Goal: Task Accomplishment & Management: Use online tool/utility

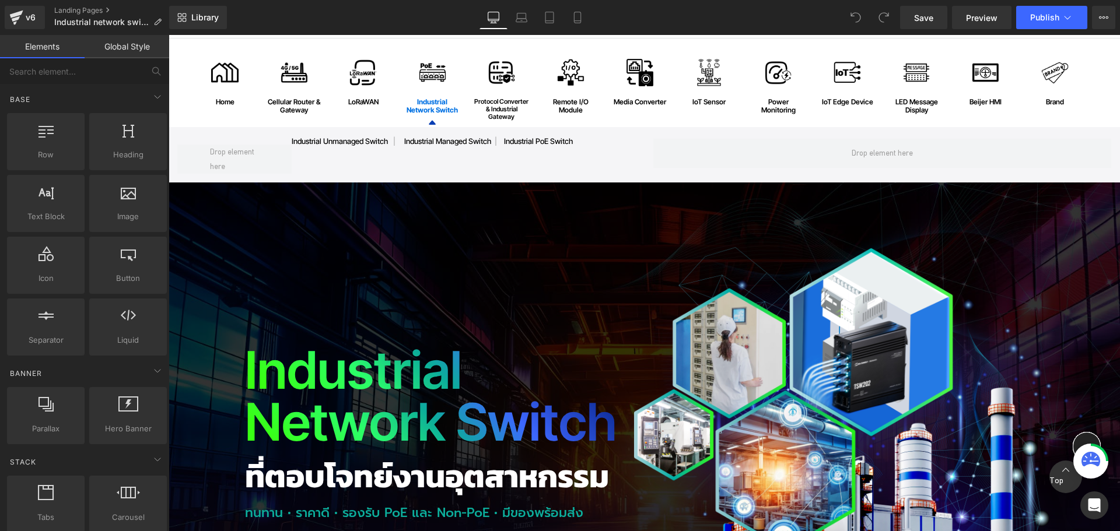
scroll to position [117, 0]
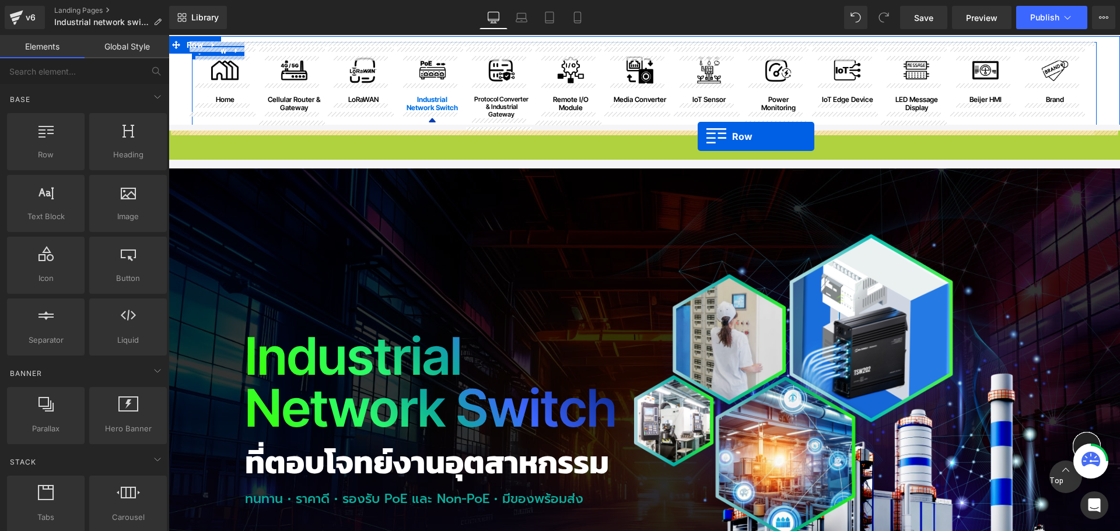
drag, startPoint x: 198, startPoint y: 146, endPoint x: 698, endPoint y: 136, distance: 499.9
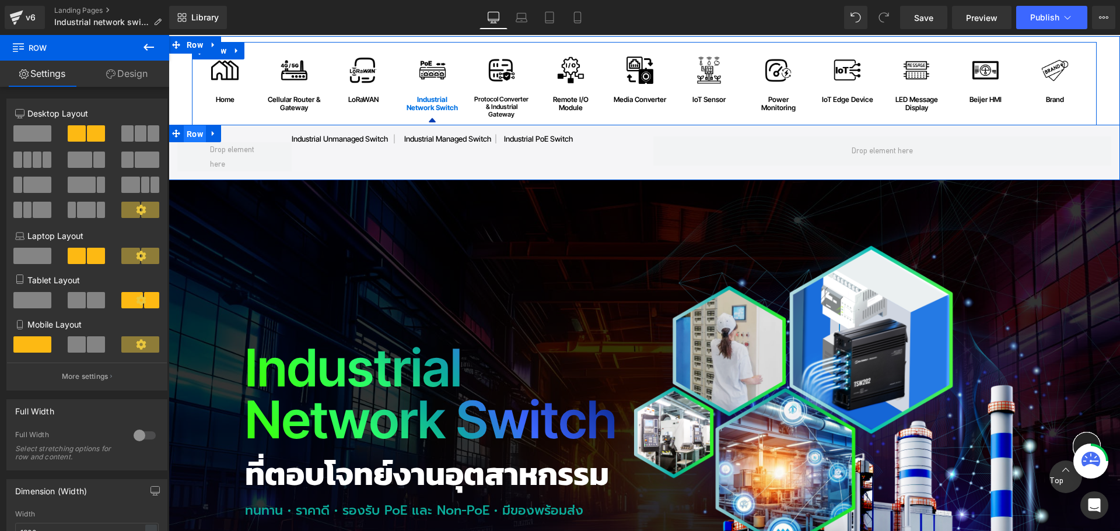
click at [190, 131] on span "Row" at bounding box center [195, 133] width 22 height 17
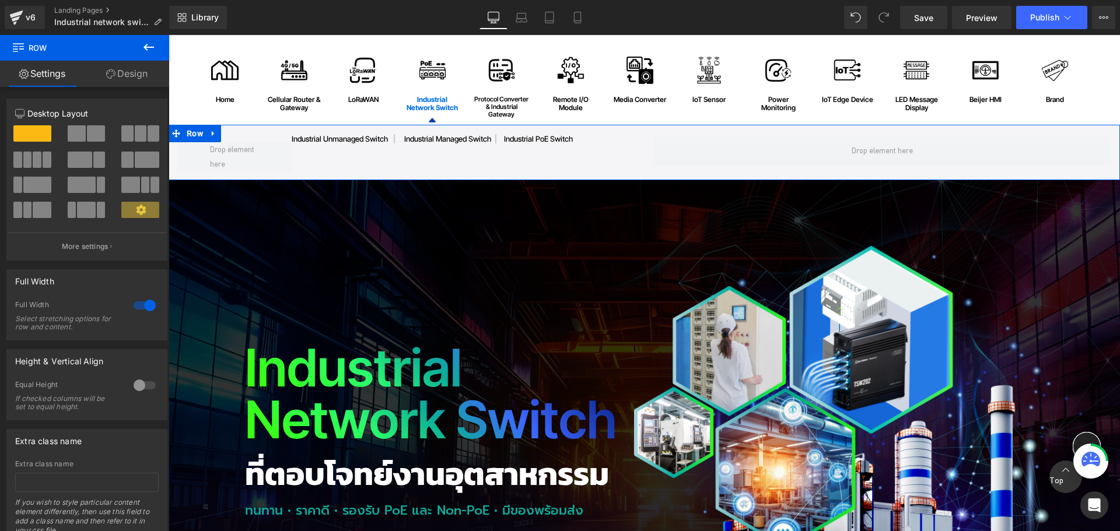
click at [130, 76] on link "Design" at bounding box center [127, 74] width 85 height 26
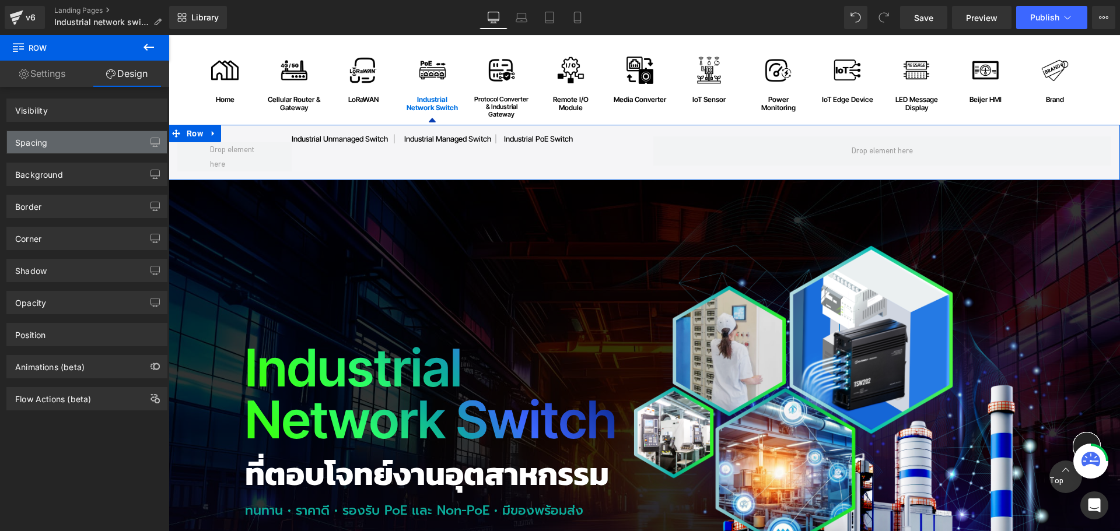
click at [69, 145] on div "Spacing" at bounding box center [87, 142] width 160 height 22
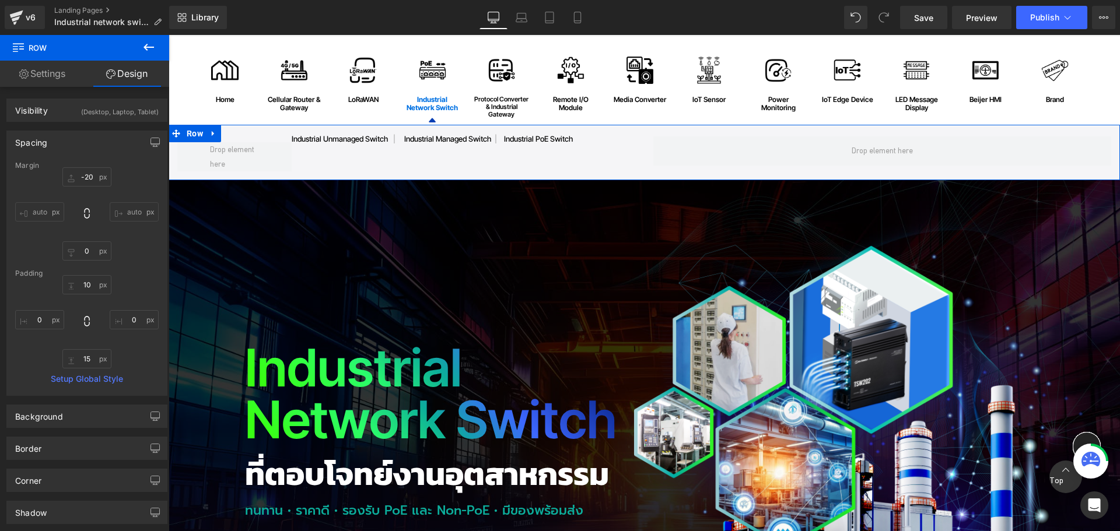
click at [31, 140] on div "Spacing" at bounding box center [31, 139] width 32 height 16
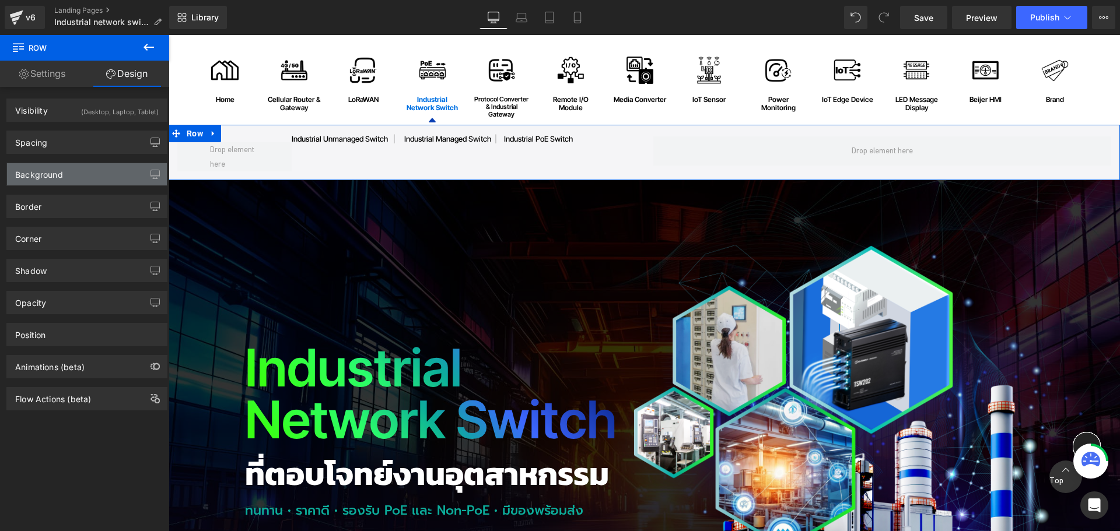
click at [45, 170] on div "Background" at bounding box center [39, 171] width 48 height 16
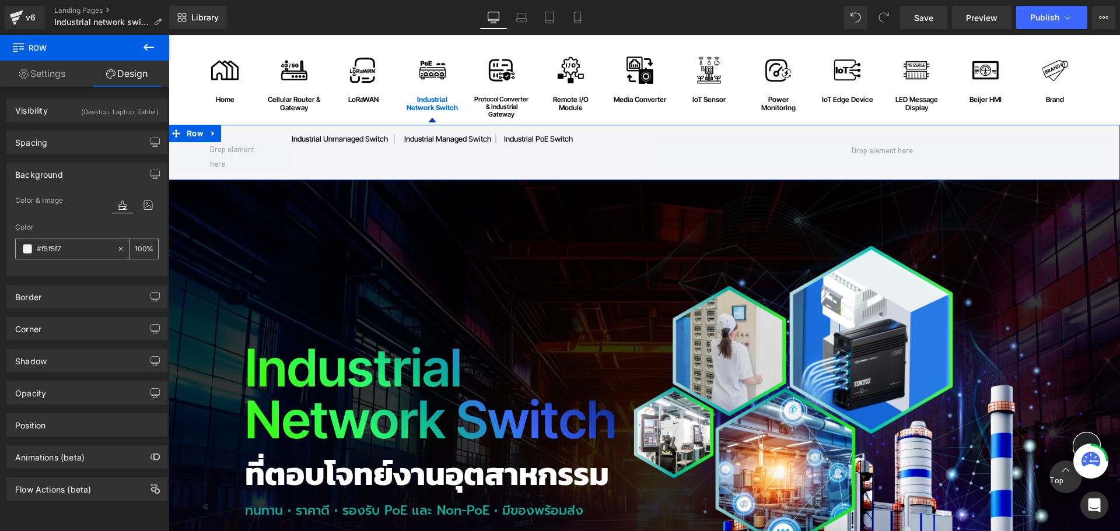
click at [78, 248] on input "text" at bounding box center [74, 249] width 75 height 13
type input "#f5f5f7"
click at [190, 132] on span "Row" at bounding box center [195, 133] width 22 height 17
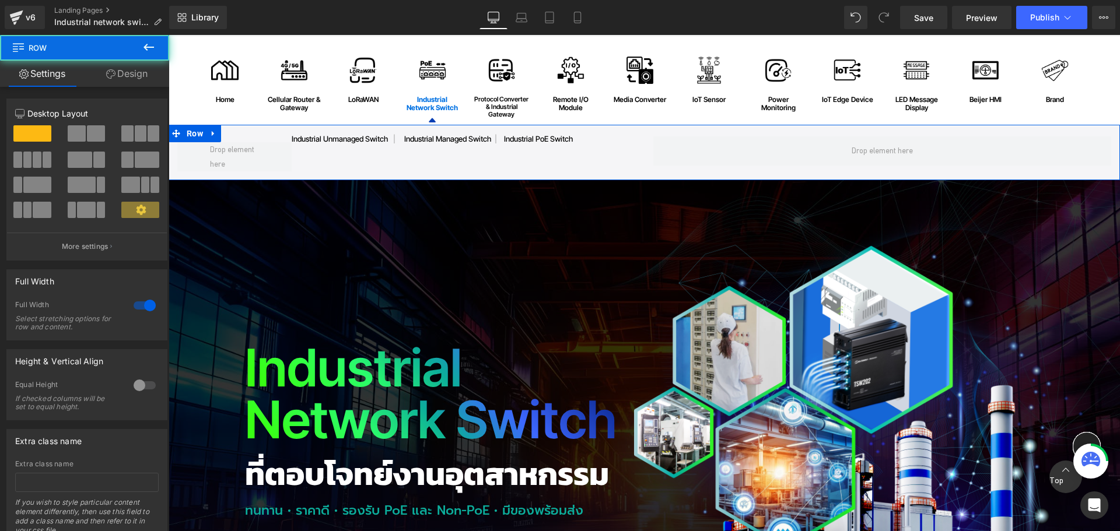
drag, startPoint x: 127, startPoint y: 72, endPoint x: 71, endPoint y: 164, distance: 107.5
click at [127, 72] on link "Design" at bounding box center [127, 74] width 85 height 26
click at [0, 0] on div "Background" at bounding box center [0, 0] width 0 height 0
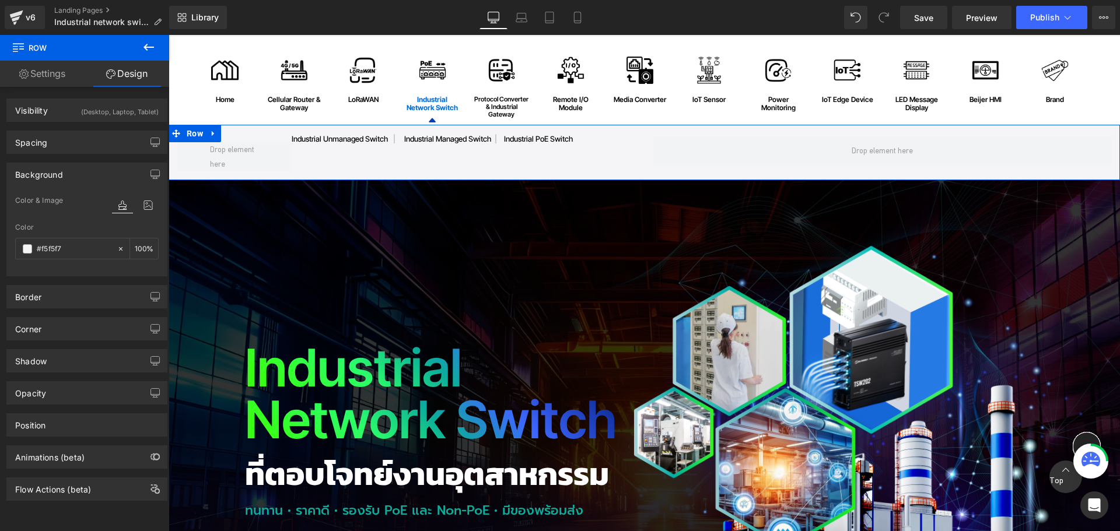
click at [57, 178] on div "Background" at bounding box center [39, 171] width 48 height 16
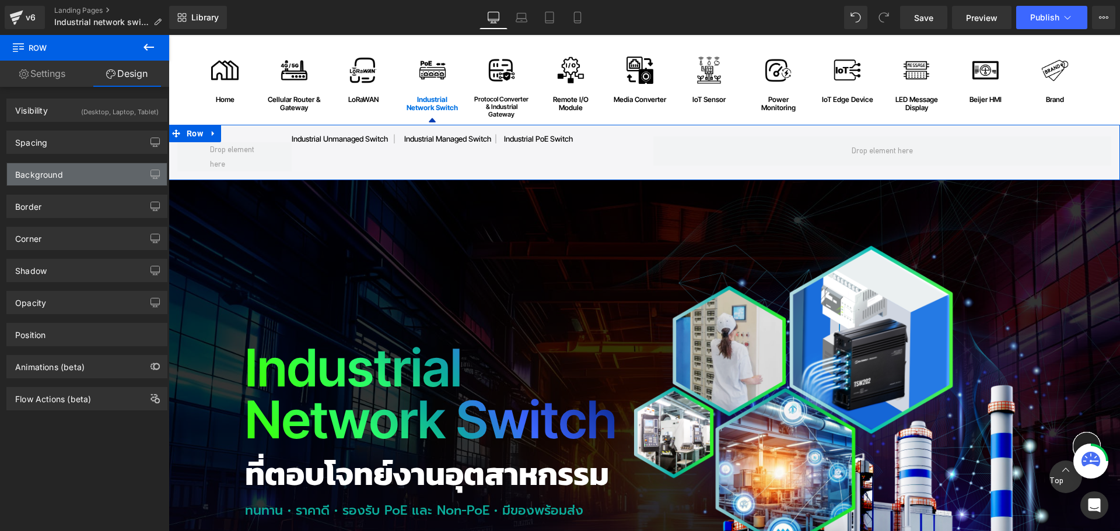
click at [58, 177] on div "Background" at bounding box center [39, 171] width 48 height 16
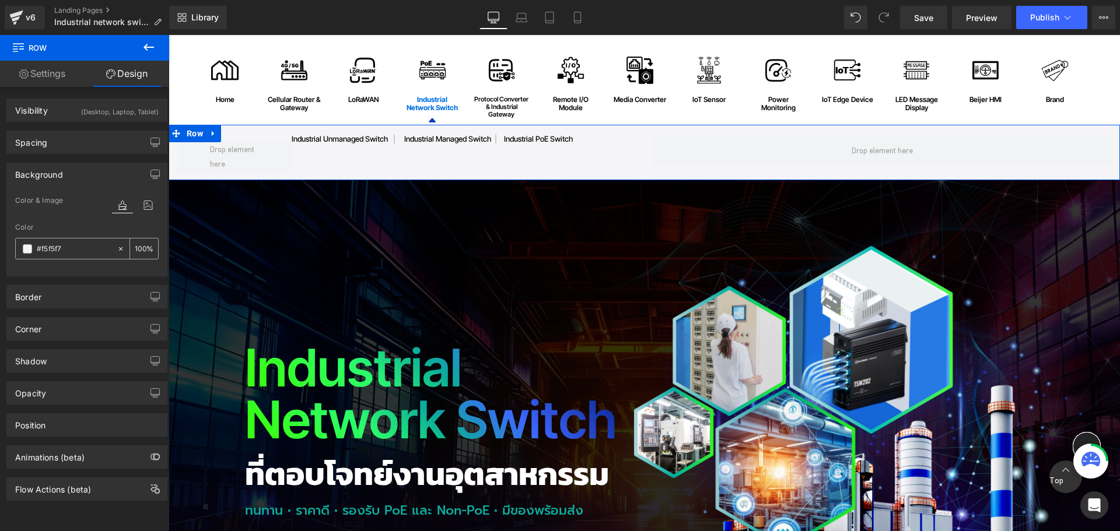
click at [76, 240] on div at bounding box center [66, 249] width 101 height 20
click at [72, 250] on input "text" at bounding box center [74, 249] width 75 height 13
type input "#f5f5f7"
drag, startPoint x: 54, startPoint y: 171, endPoint x: 55, endPoint y: 152, distance: 19.9
click at [54, 171] on div "Background" at bounding box center [39, 171] width 48 height 16
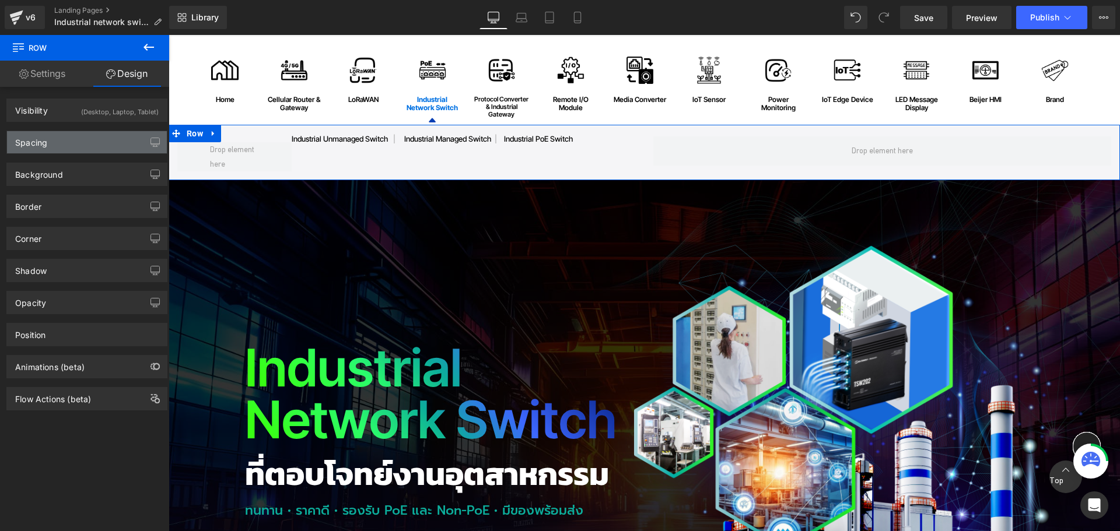
click at [55, 144] on div "Spacing" at bounding box center [87, 142] width 160 height 22
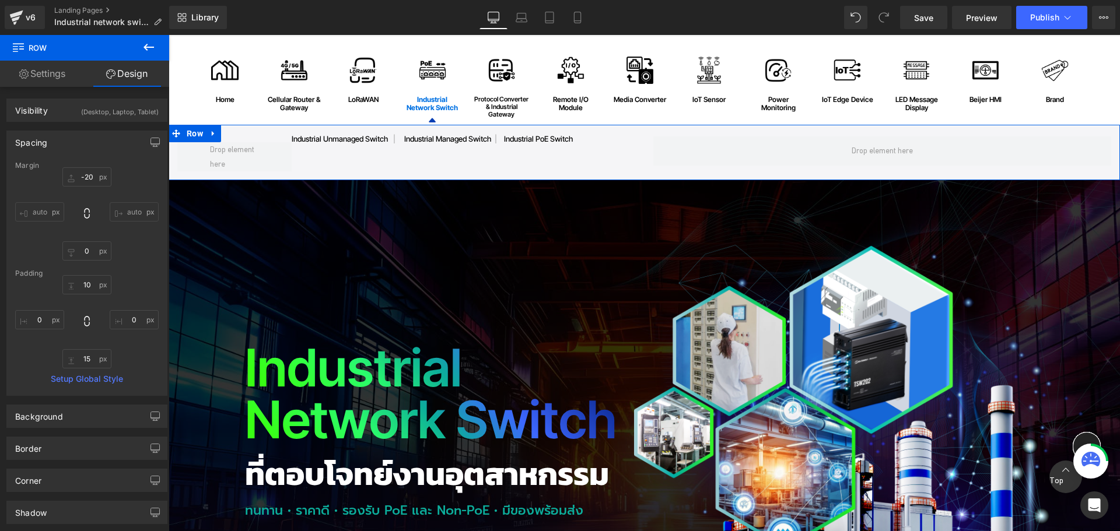
click at [55, 144] on div "Spacing" at bounding box center [87, 142] width 160 height 22
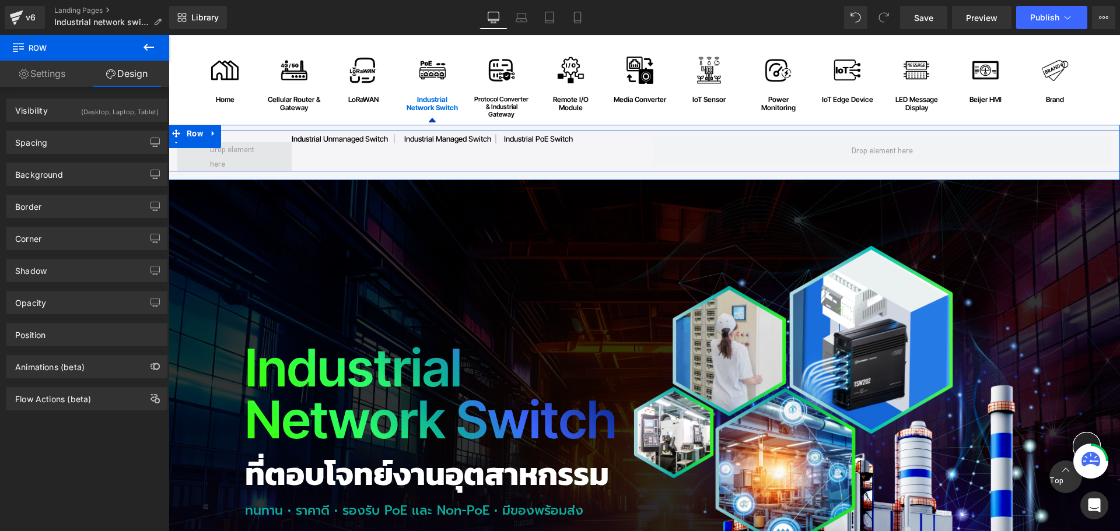
click at [195, 147] on span "Row" at bounding box center [195, 139] width 22 height 17
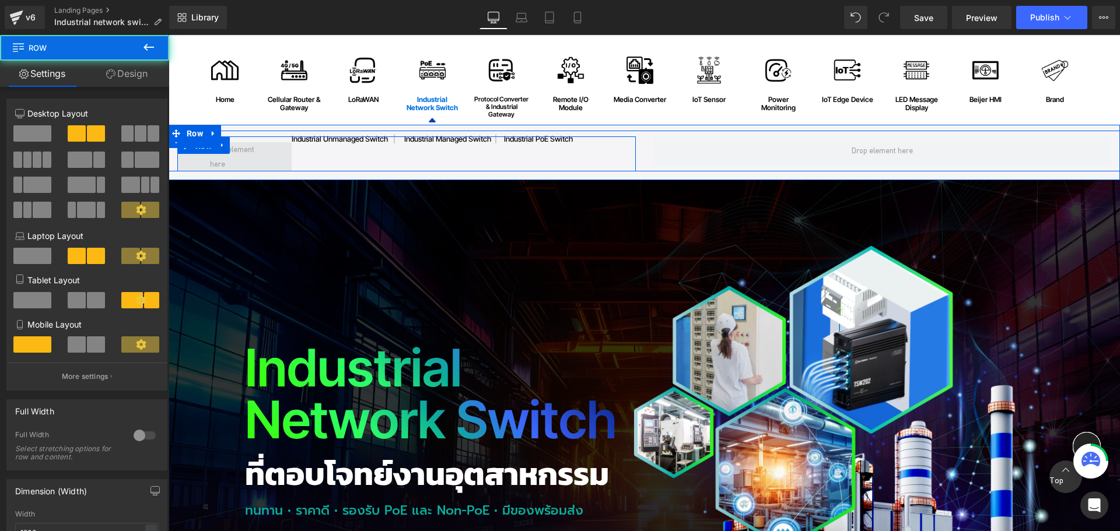
click at [198, 150] on span "Row" at bounding box center [203, 145] width 22 height 17
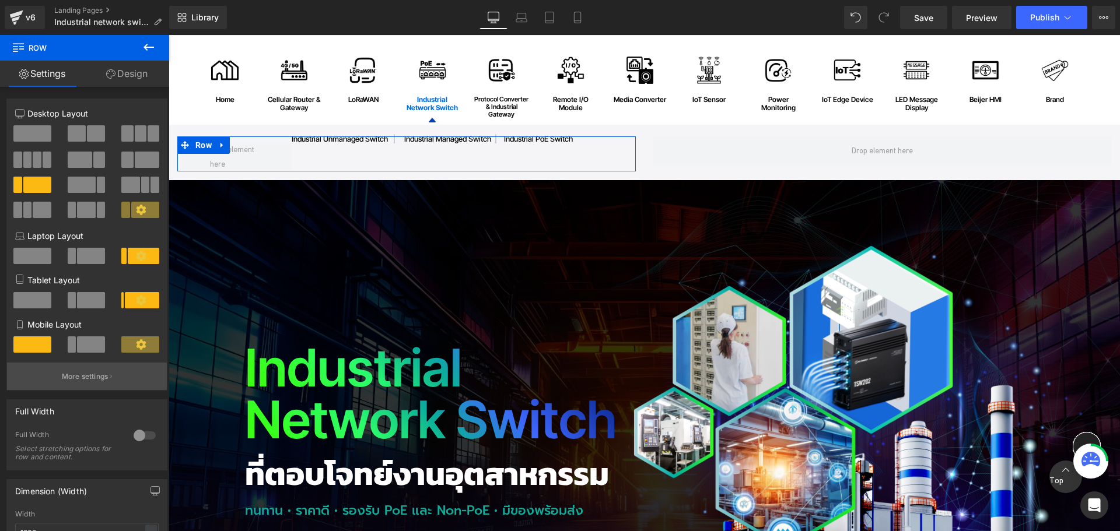
click at [89, 380] on p "More settings" at bounding box center [85, 376] width 47 height 10
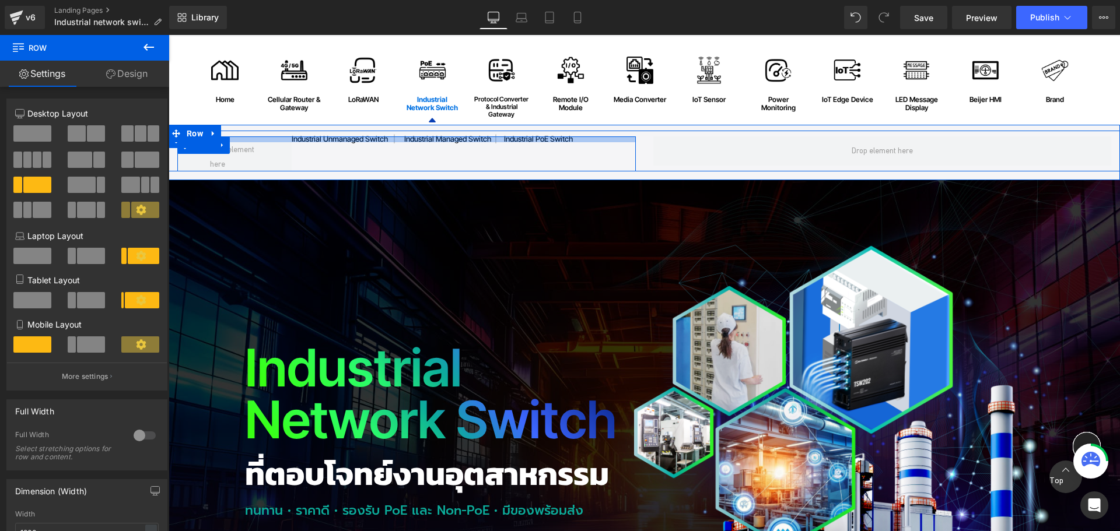
click at [464, 139] on div at bounding box center [406, 139] width 458 height 6
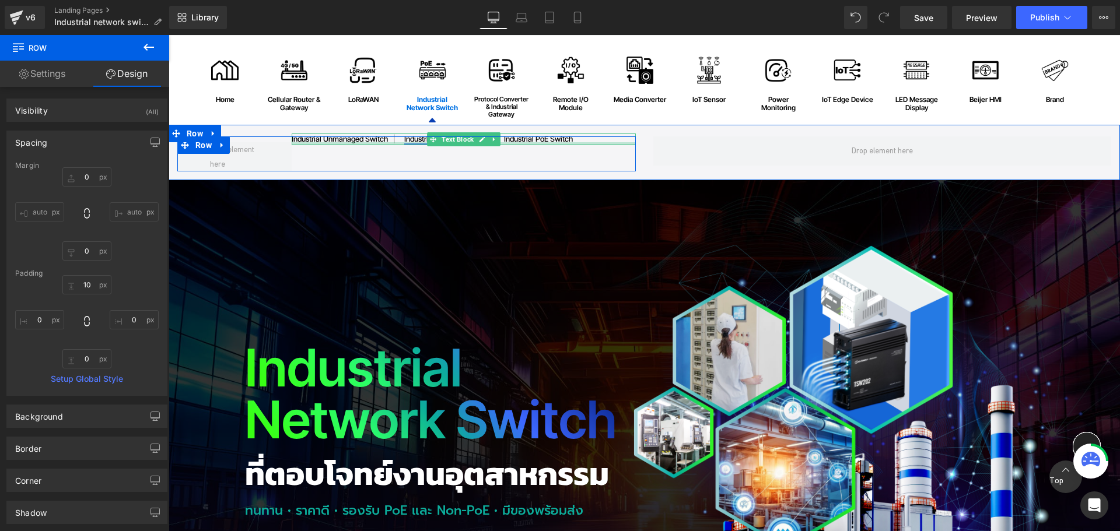
click at [413, 143] on div at bounding box center [464, 143] width 344 height 3
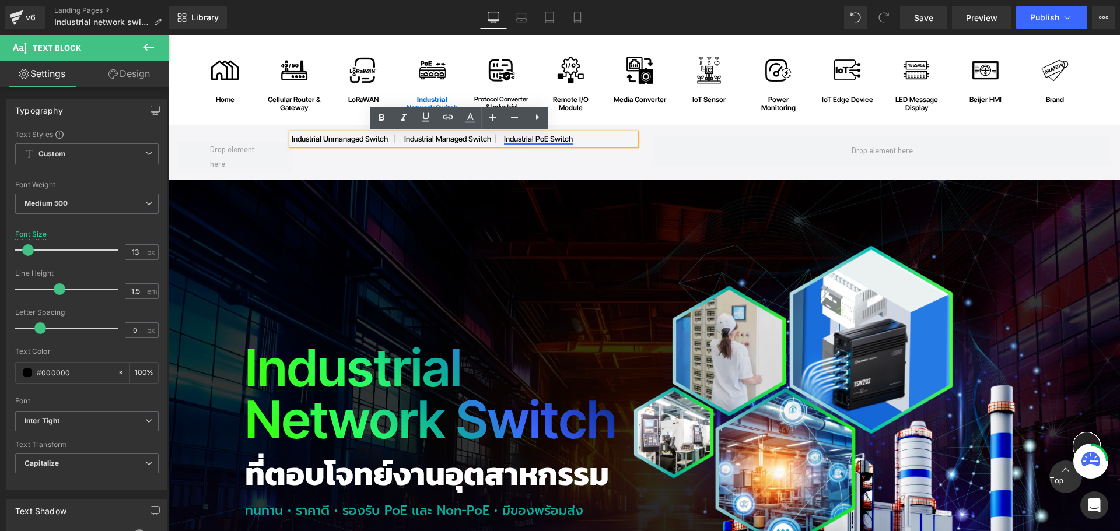
click at [558, 141] on link "industrial PoE switch" at bounding box center [538, 138] width 69 height 9
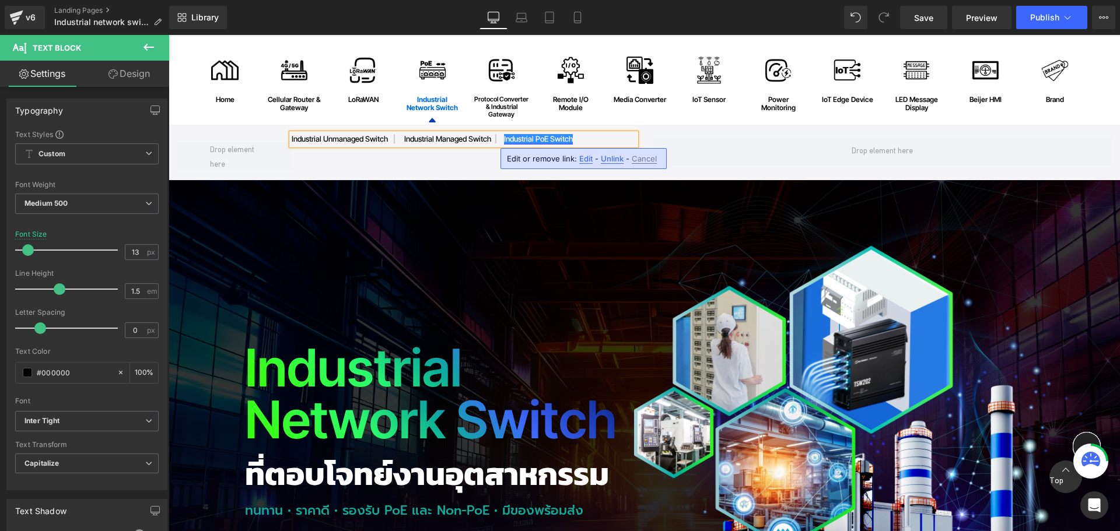
copy p "industrial unmanaged switch | industrial managed switch | industrial PoE switch"
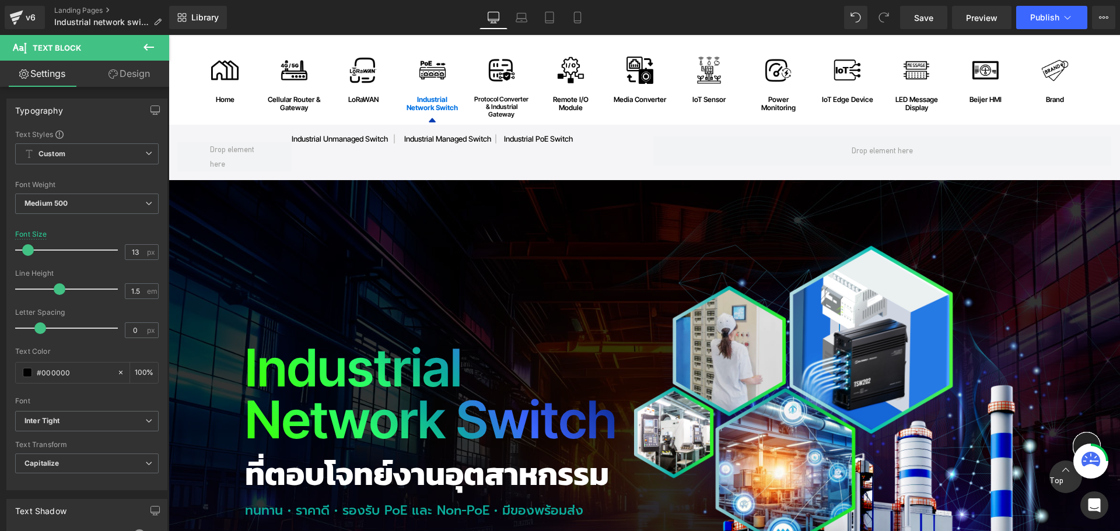
click at [140, 74] on link "Design" at bounding box center [129, 74] width 85 height 26
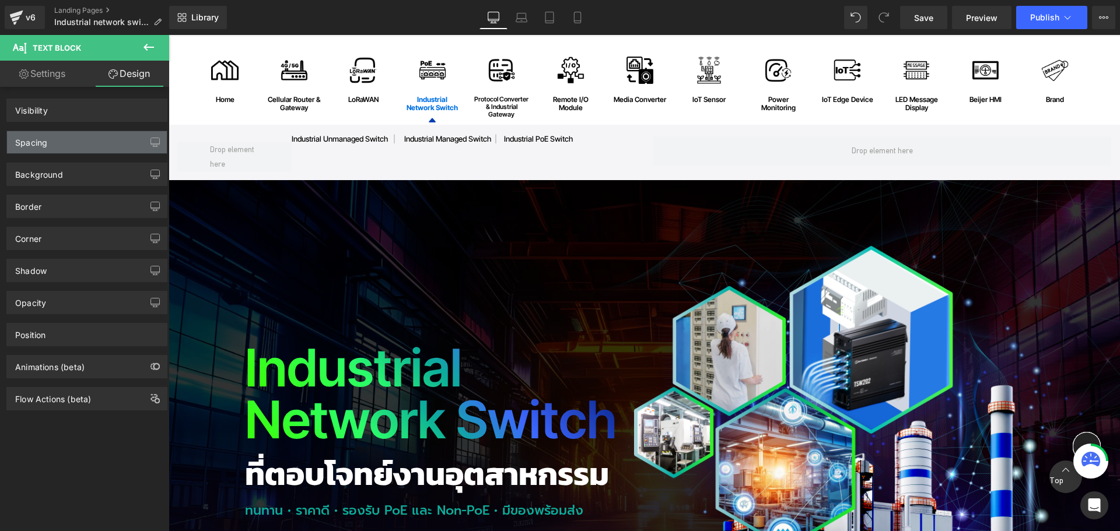
click at [68, 143] on div "Spacing" at bounding box center [87, 142] width 160 height 22
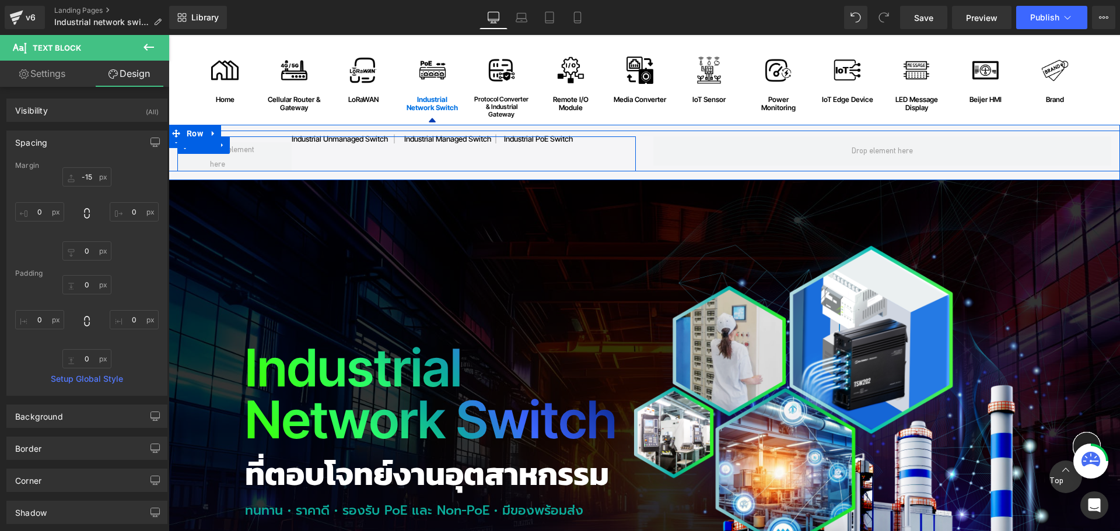
click at [583, 151] on div "industrial unmanaged switch | industrial managed switch | industrial PoE switch…" at bounding box center [406, 153] width 458 height 35
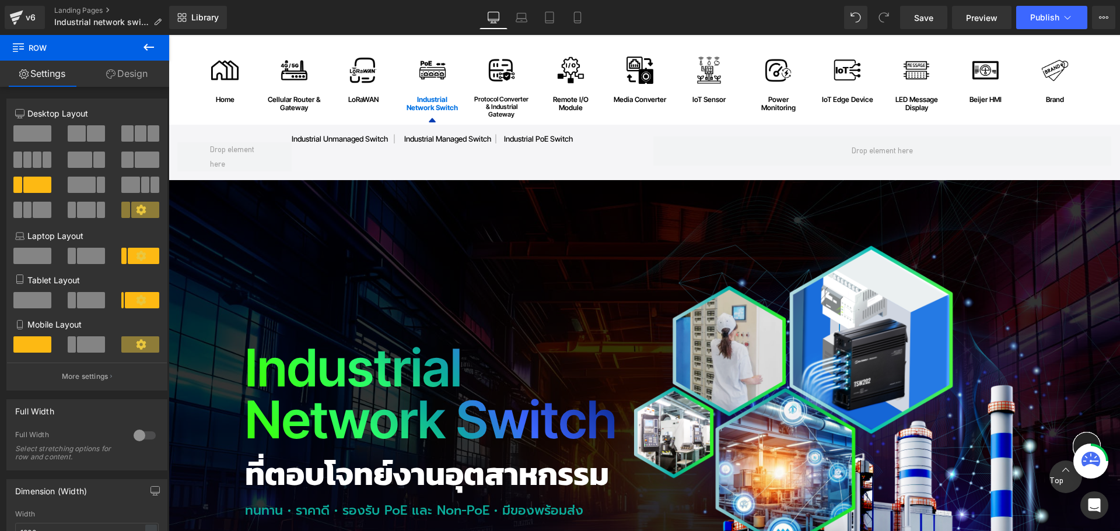
drag, startPoint x: 975, startPoint y: 13, endPoint x: 831, endPoint y: 14, distance: 144.1
click at [975, 14] on span "Preview" at bounding box center [981, 18] width 31 height 12
click at [532, 18] on link "Laptop" at bounding box center [521, 17] width 28 height 23
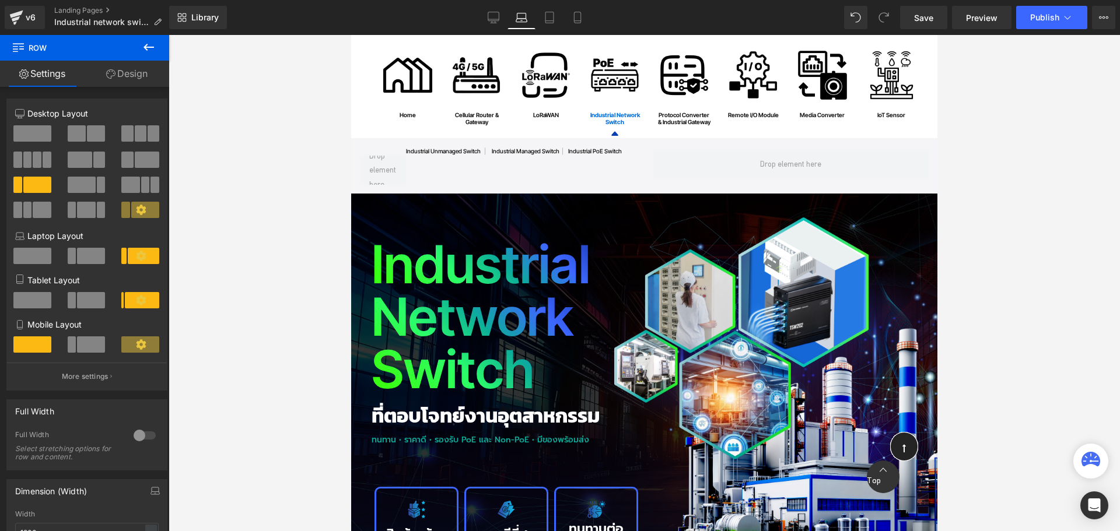
scroll to position [45, 0]
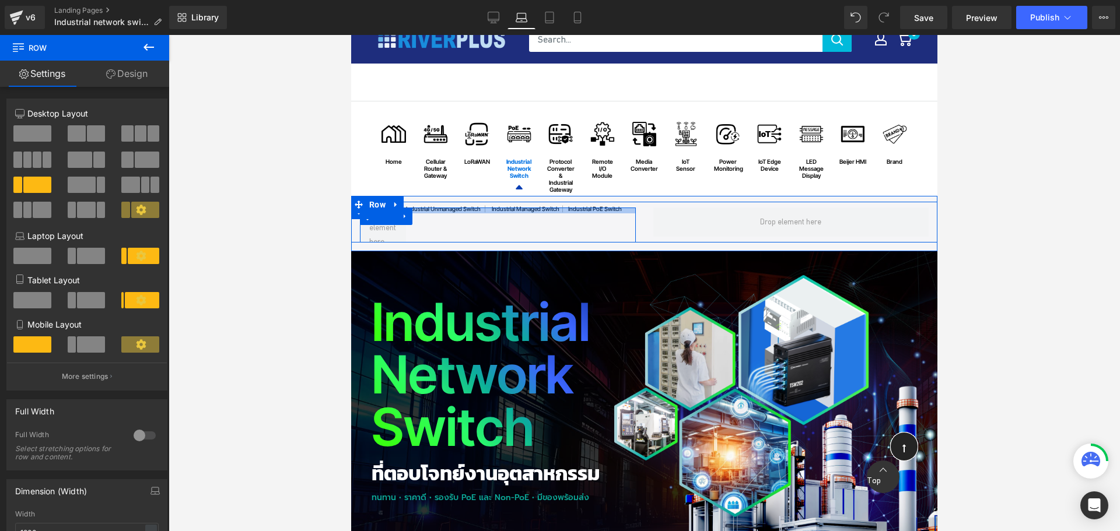
click at [514, 210] on div at bounding box center [498, 211] width 276 height 6
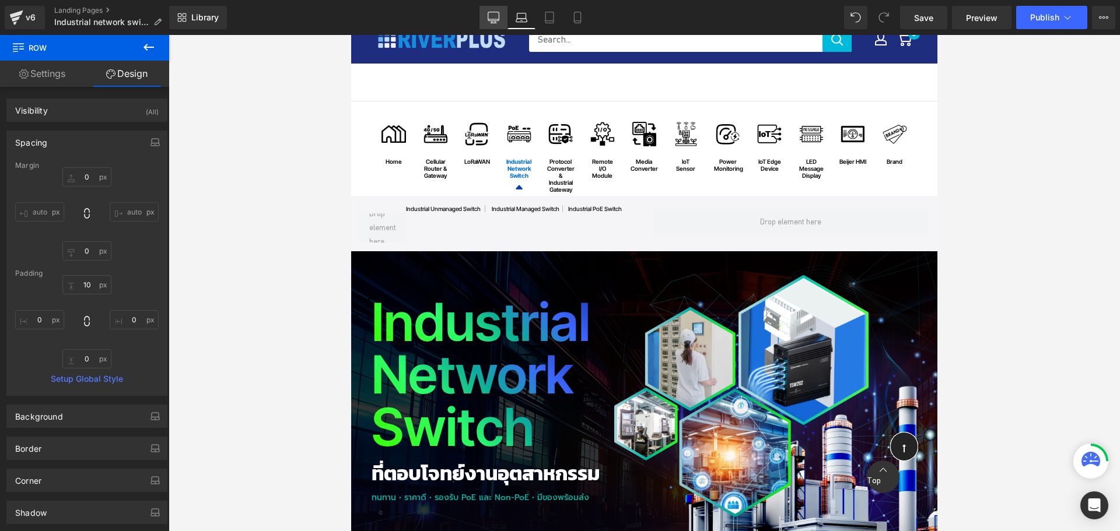
drag, startPoint x: 503, startPoint y: 15, endPoint x: 330, endPoint y: 125, distance: 204.5
click at [503, 15] on link "Desktop" at bounding box center [493, 17] width 28 height 23
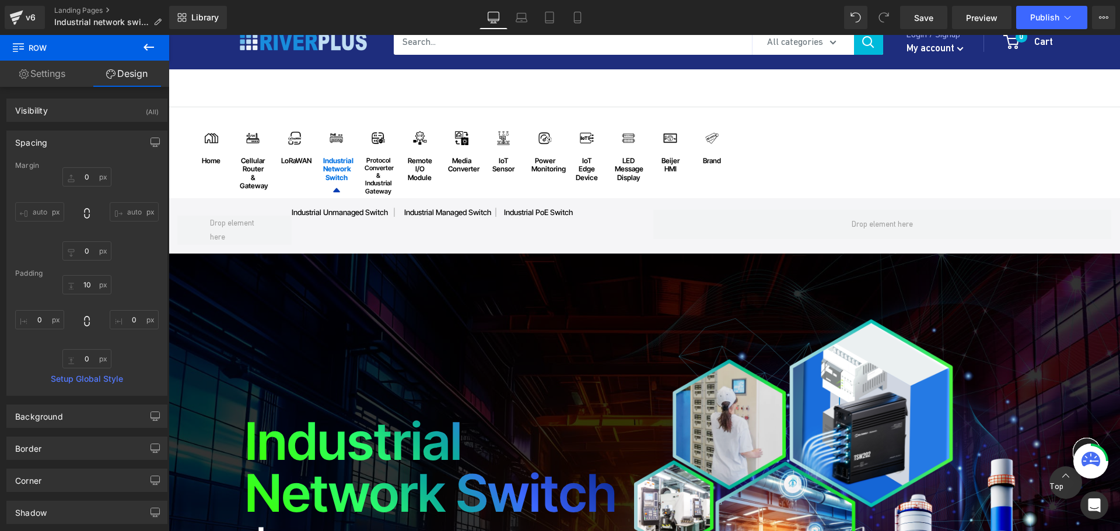
scroll to position [55, 0]
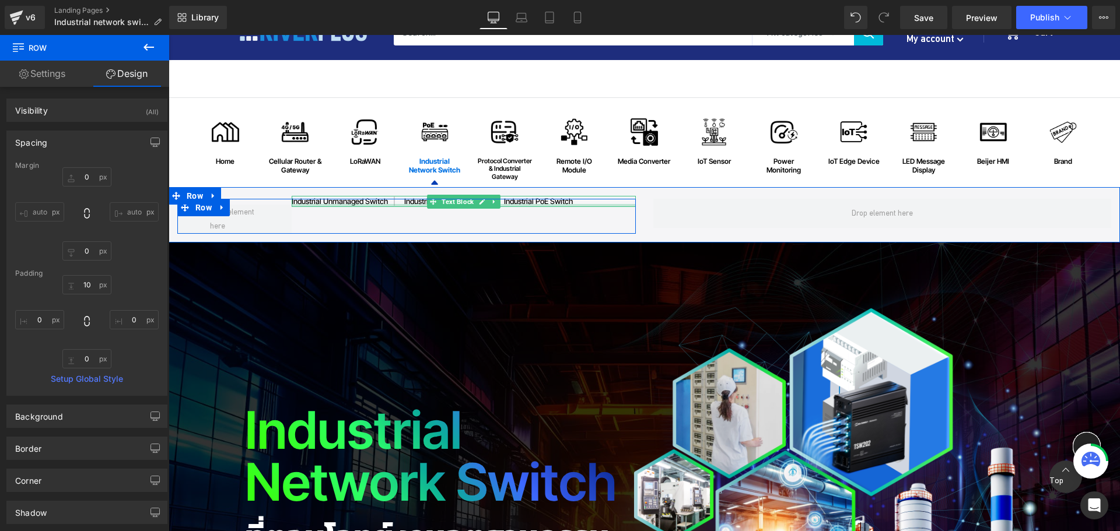
click at [362, 206] on div at bounding box center [464, 205] width 344 height 3
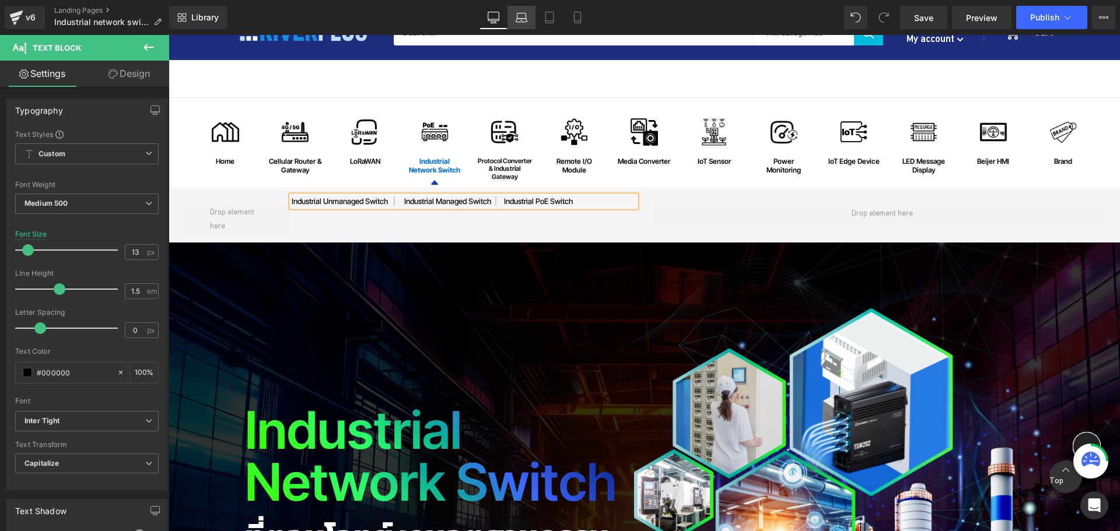
click at [530, 21] on link "Laptop" at bounding box center [521, 17] width 28 height 23
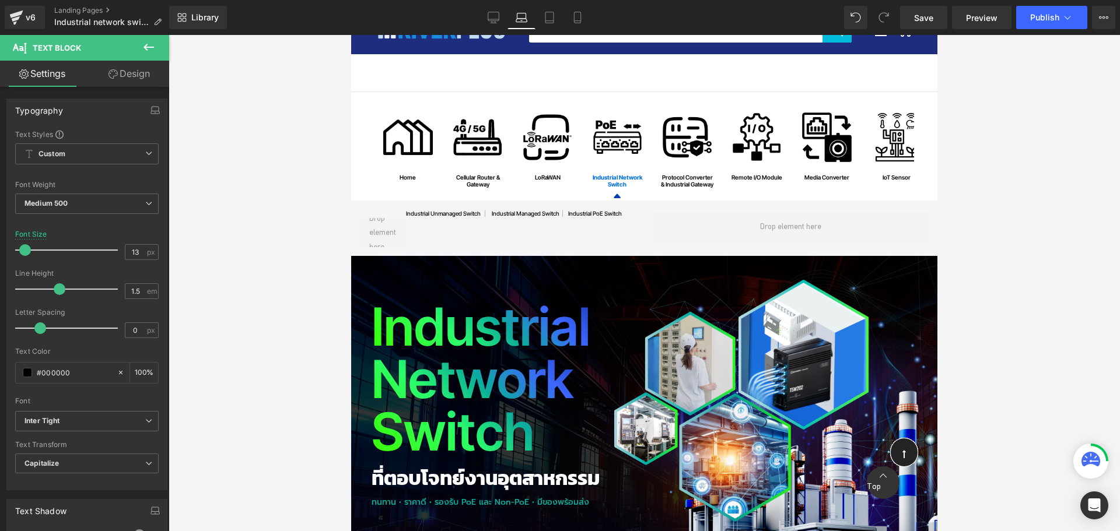
scroll to position [49, 0]
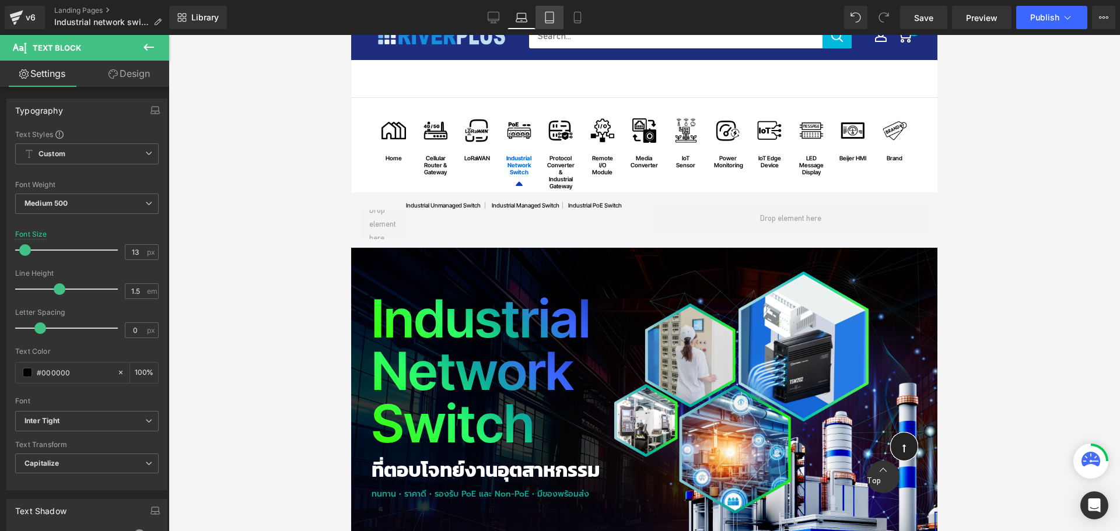
click at [549, 19] on icon at bounding box center [550, 18] width 12 height 12
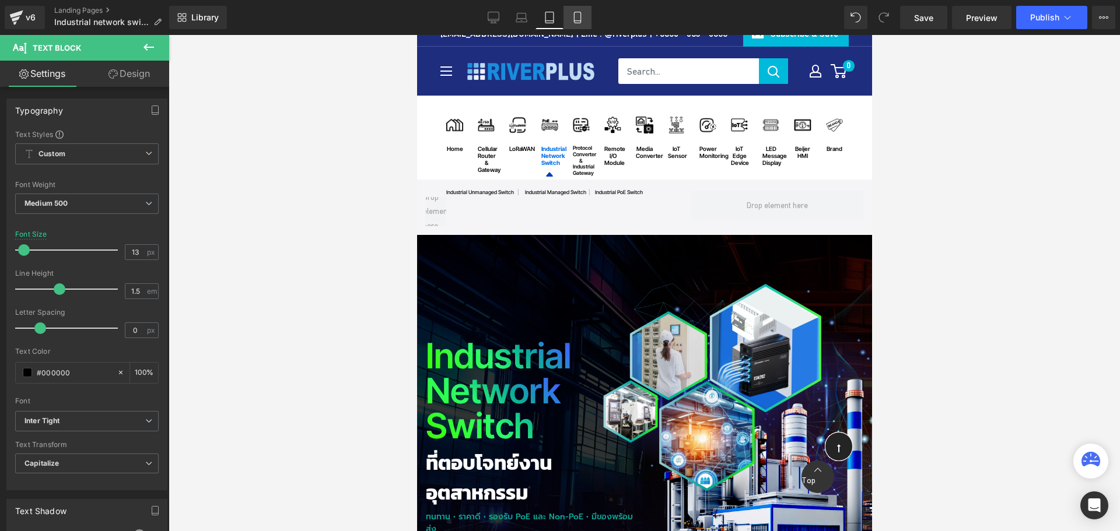
click at [575, 18] on icon at bounding box center [578, 18] width 12 height 12
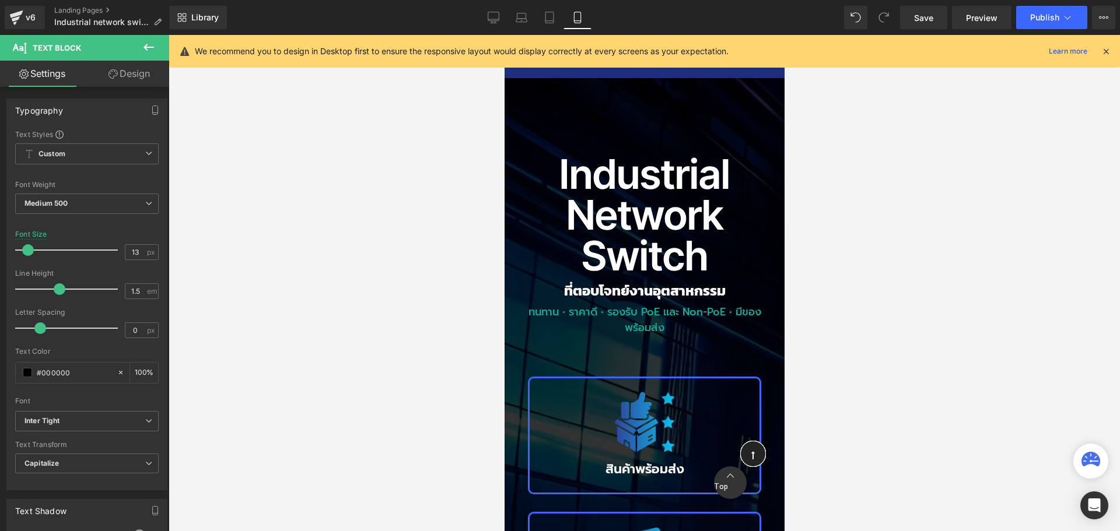
scroll to position [0, 0]
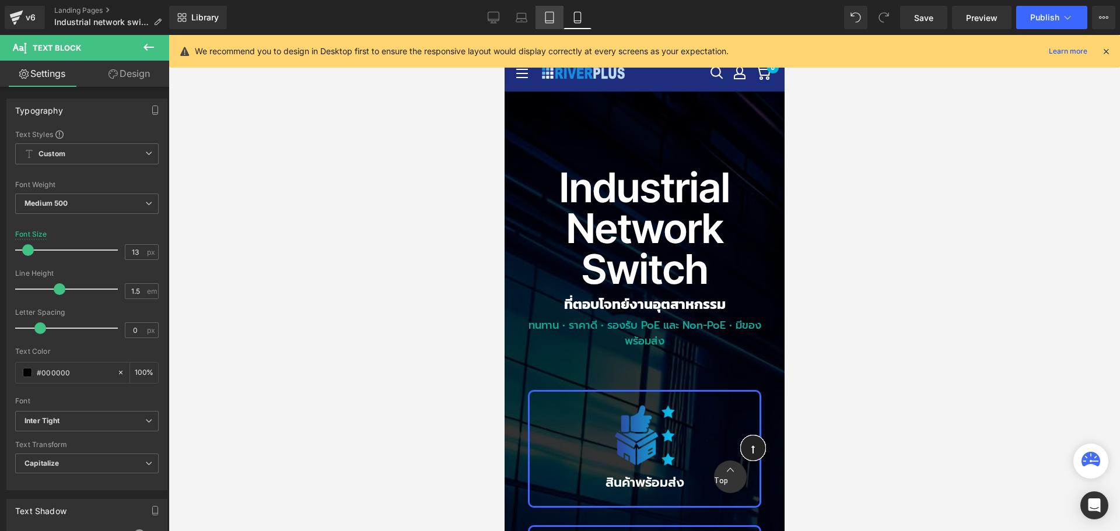
click at [559, 20] on link "Tablet" at bounding box center [549, 17] width 28 height 23
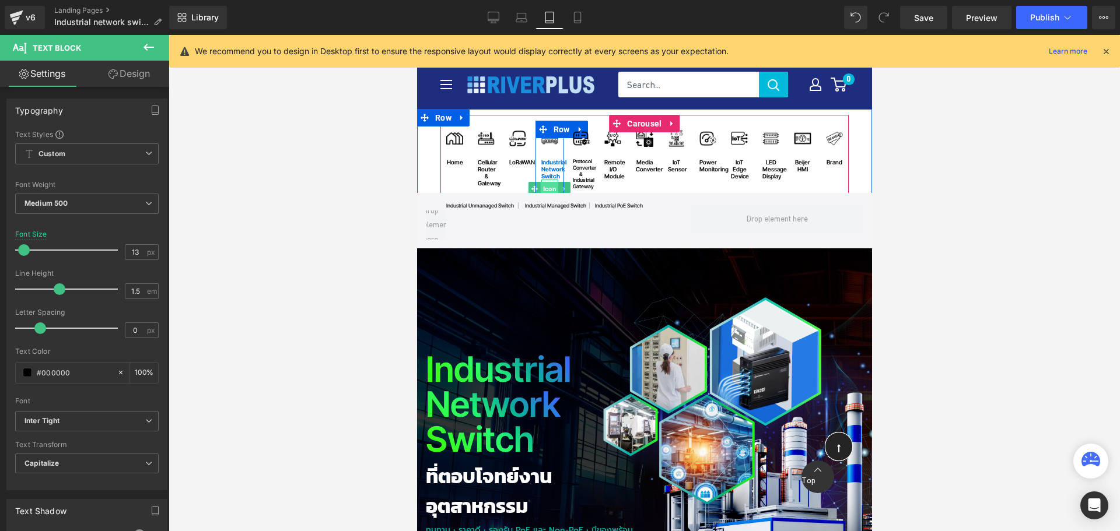
click at [544, 188] on span "Icon" at bounding box center [549, 189] width 18 height 14
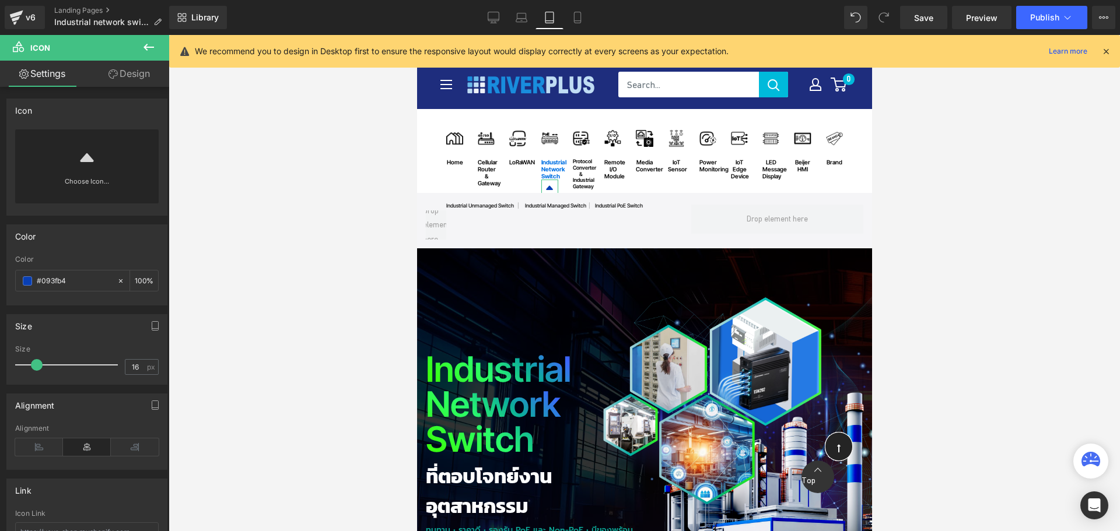
click at [90, 164] on icon at bounding box center [87, 157] width 19 height 19
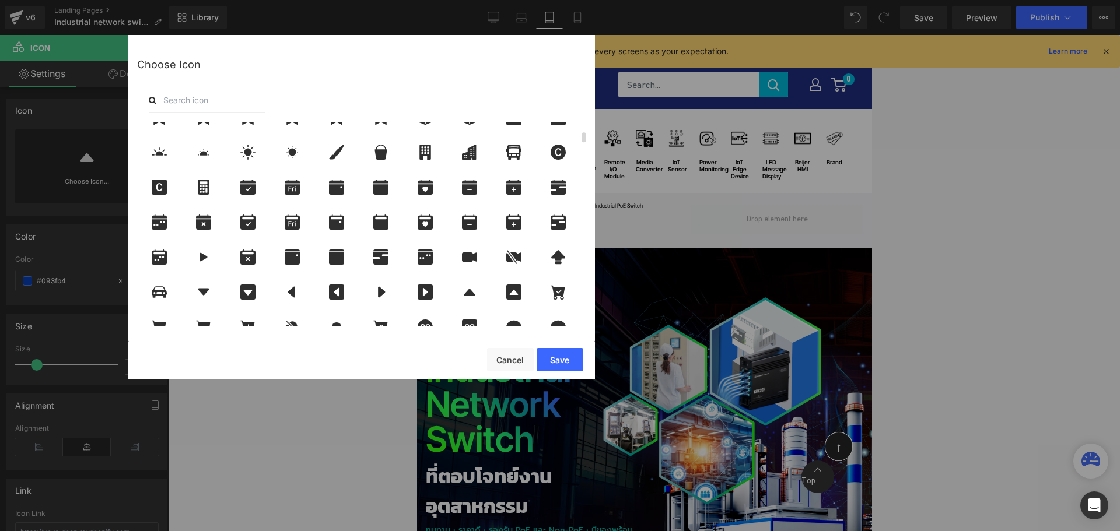
scroll to position [233, 0]
click at [469, 292] on icon at bounding box center [469, 291] width 11 height 7
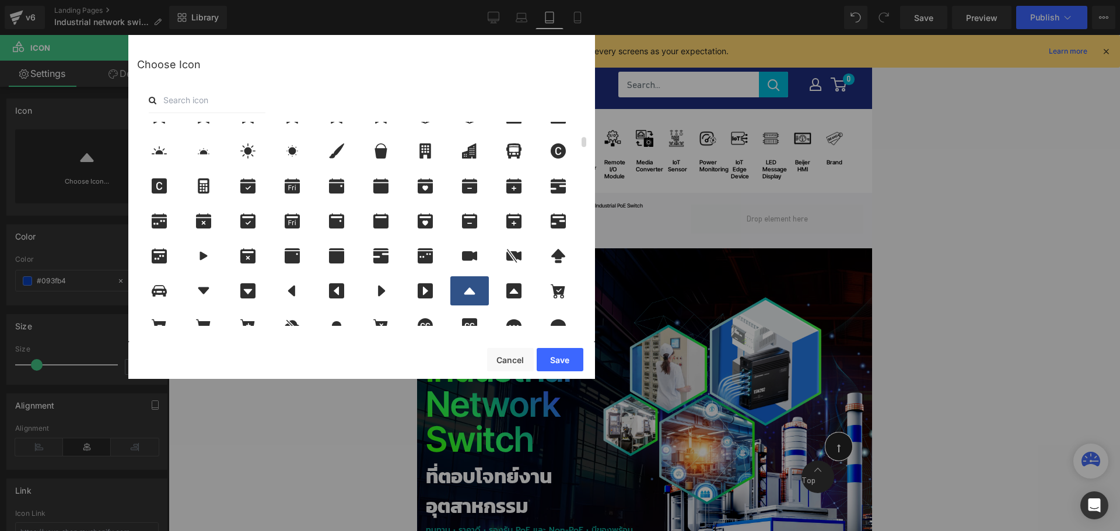
scroll to position [350, 0]
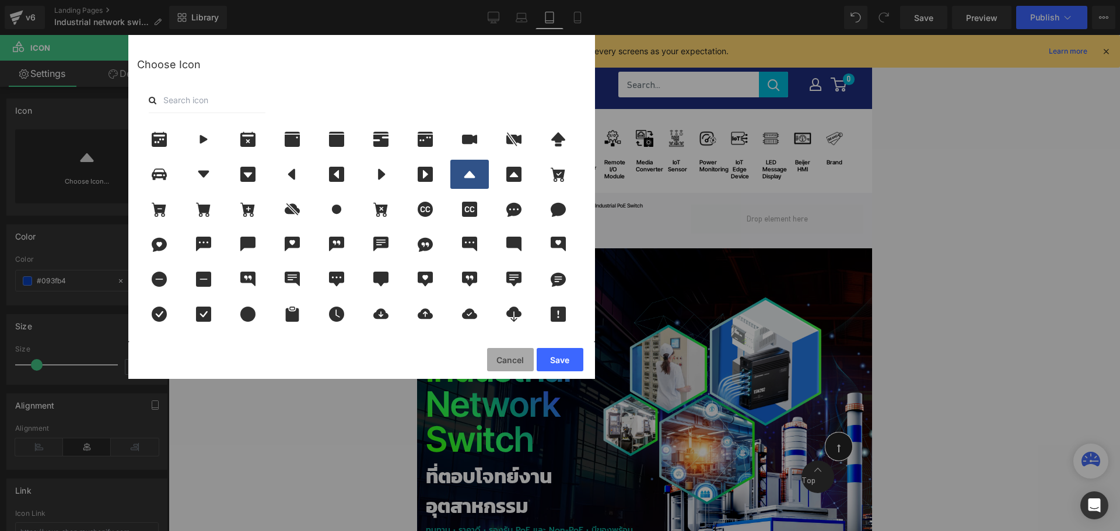
click at [506, 359] on button "Cancel" at bounding box center [510, 359] width 47 height 23
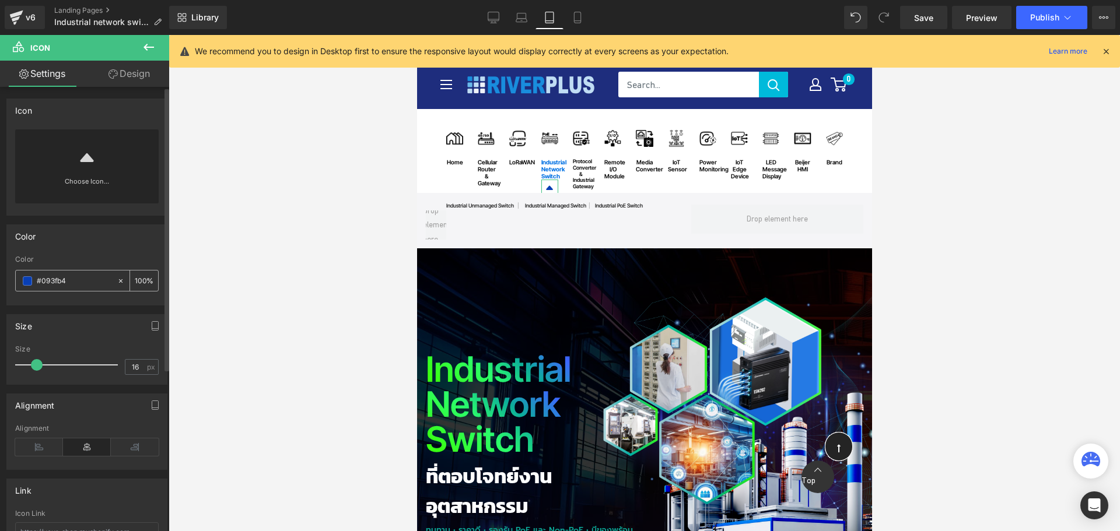
click at [80, 282] on input "#093fb4" at bounding box center [74, 281] width 75 height 13
click at [130, 73] on link "Design" at bounding box center [129, 74] width 85 height 26
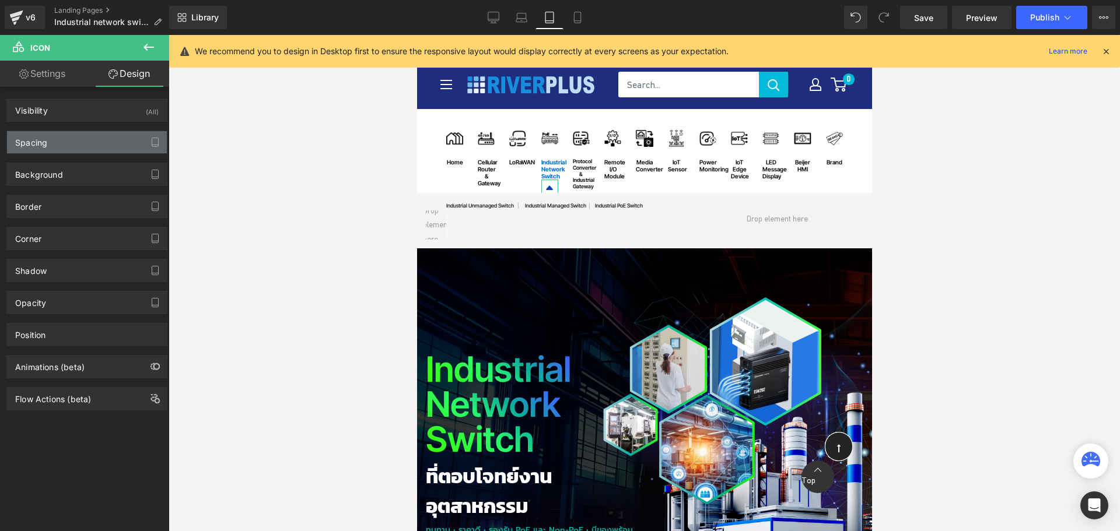
click at [73, 146] on div "Spacing" at bounding box center [87, 142] width 160 height 22
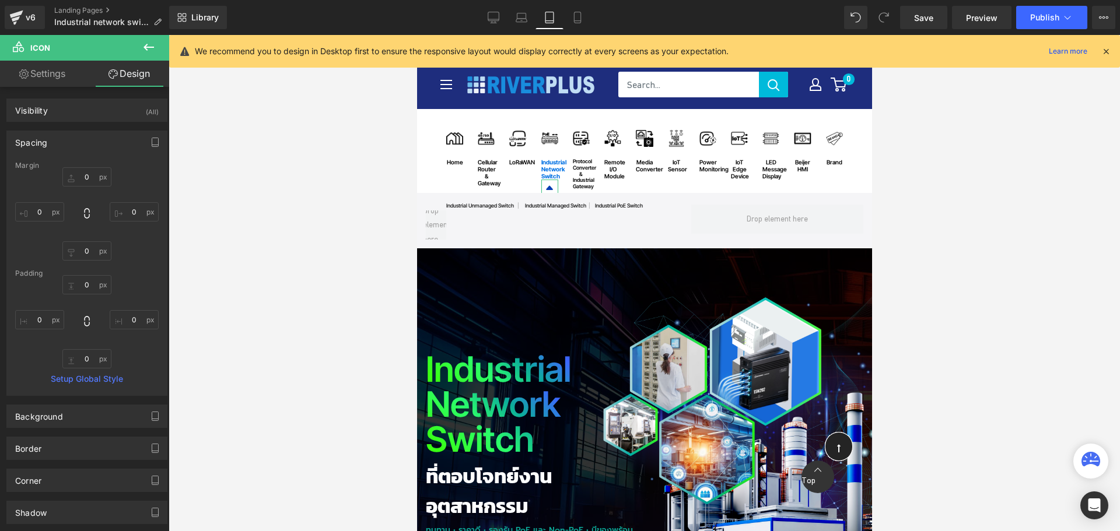
click at [73, 146] on div "Spacing" at bounding box center [87, 142] width 160 height 22
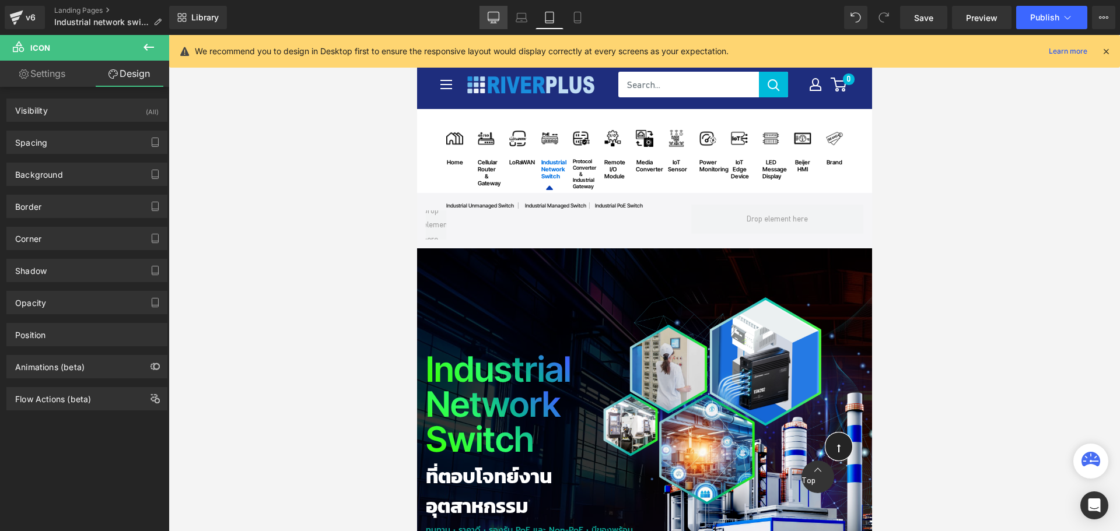
click at [495, 21] on icon at bounding box center [493, 16] width 11 height 9
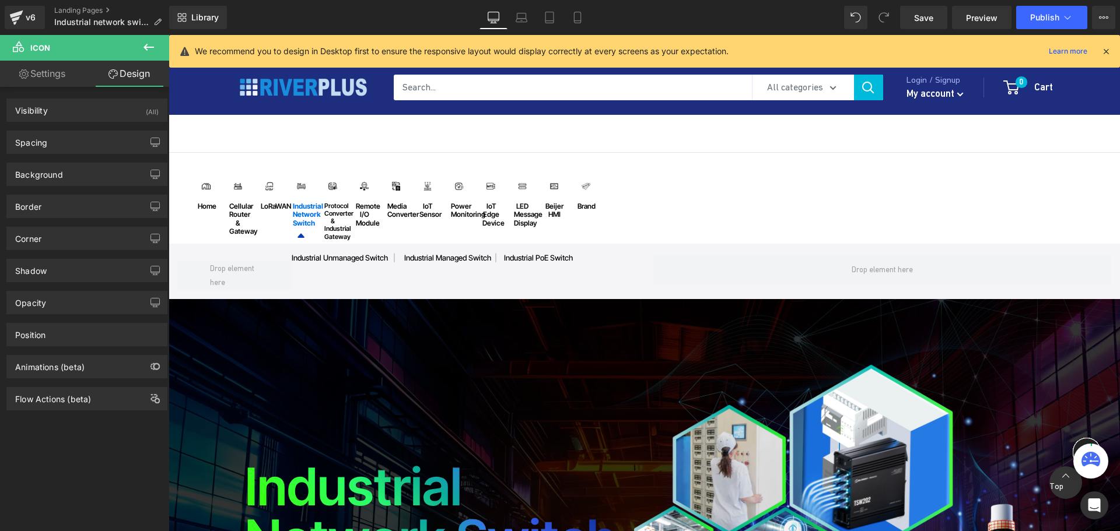
scroll to position [48, 0]
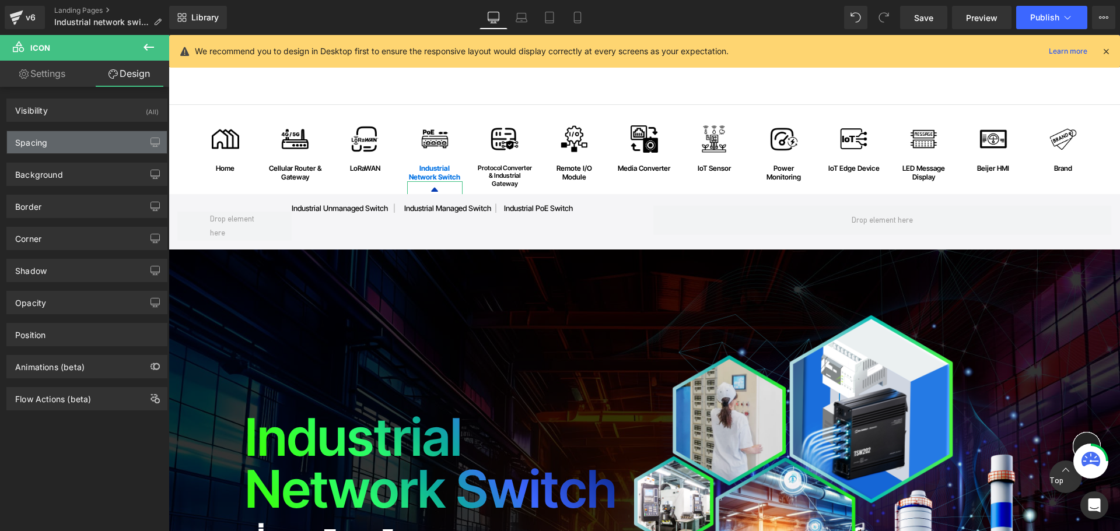
click at [57, 139] on div "Spacing" at bounding box center [87, 142] width 160 height 22
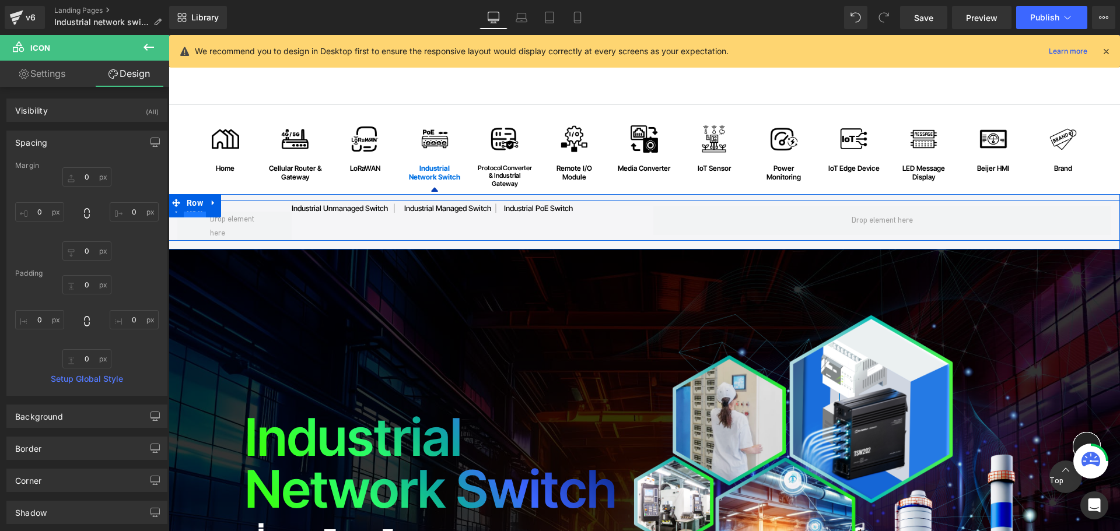
click at [192, 213] on span "Row" at bounding box center [195, 209] width 22 height 17
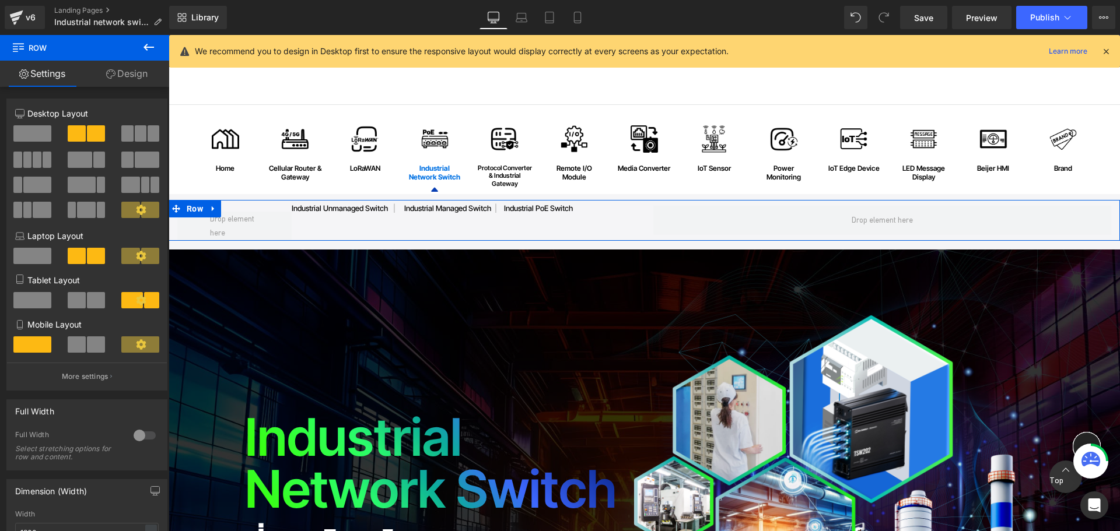
click at [133, 70] on link "Design" at bounding box center [127, 74] width 85 height 26
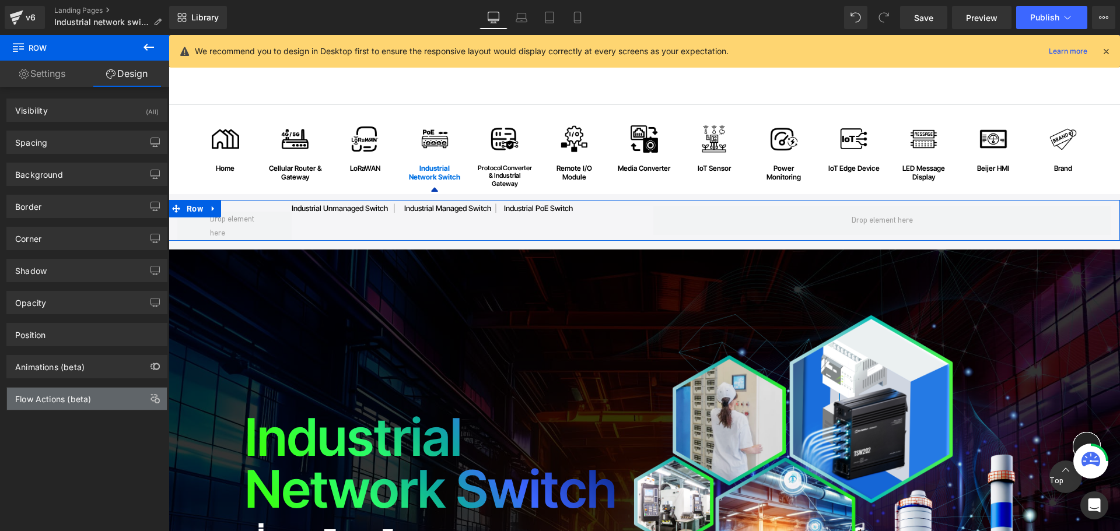
click at [87, 404] on div "Flow Actions (beta)" at bounding box center [53, 396] width 76 height 16
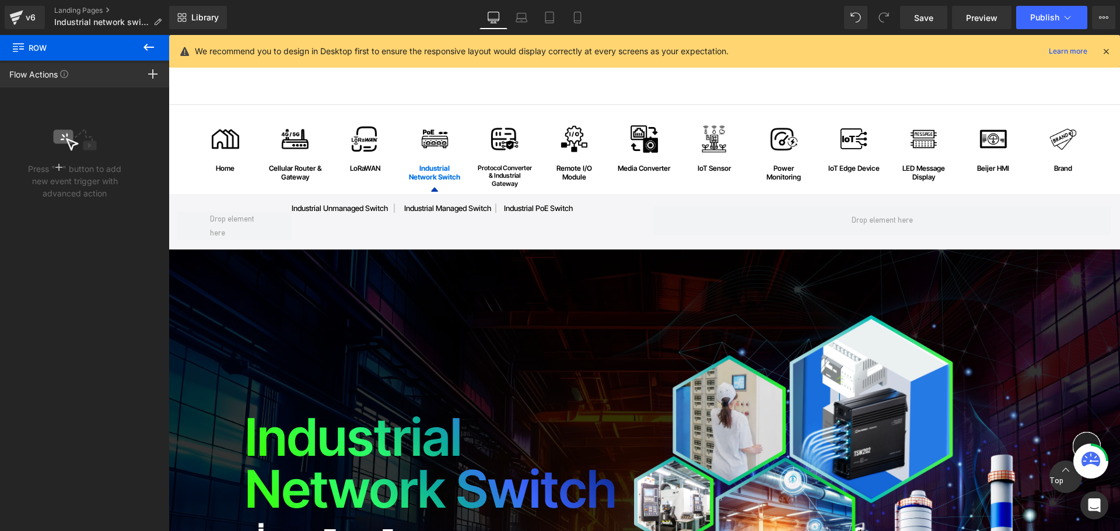
click at [143, 52] on icon at bounding box center [149, 47] width 14 height 14
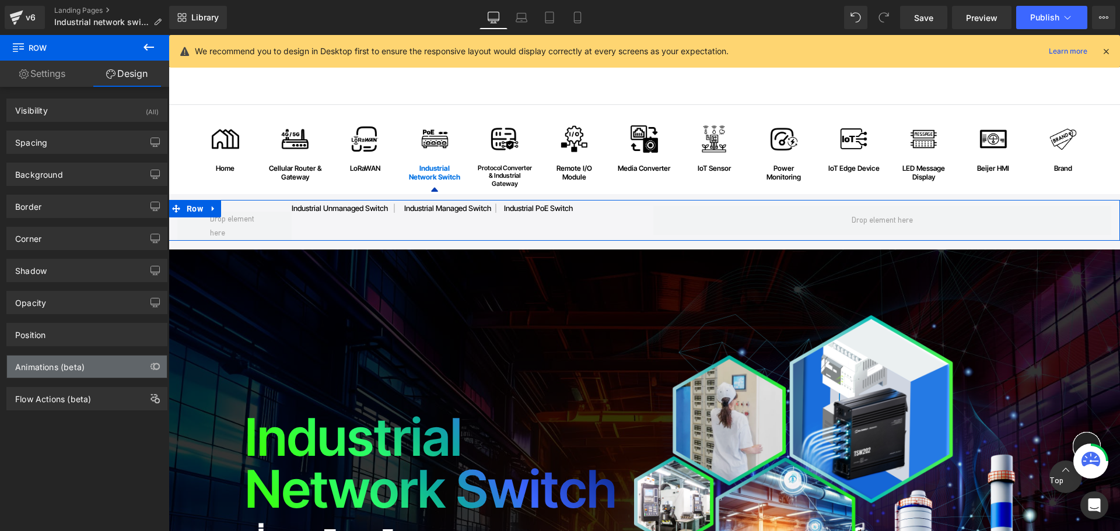
click at [89, 368] on div "Animations (beta)" at bounding box center [87, 367] width 160 height 22
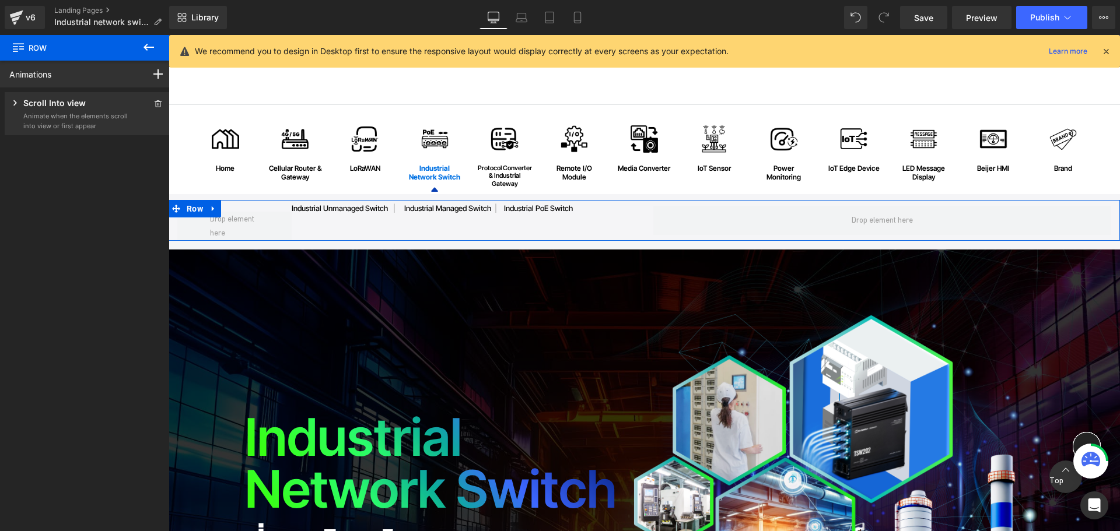
click at [64, 108] on p "Scroll Into view" at bounding box center [54, 104] width 62 height 15
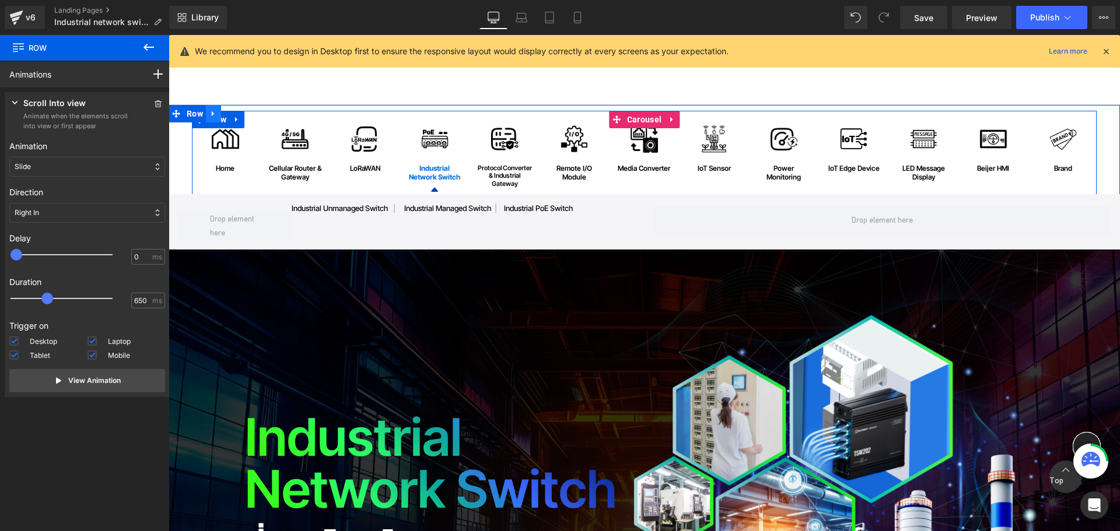
drag, startPoint x: 656, startPoint y: 115, endPoint x: 216, endPoint y: 122, distance: 439.8
click at [656, 115] on span "Carousel" at bounding box center [644, 119] width 40 height 17
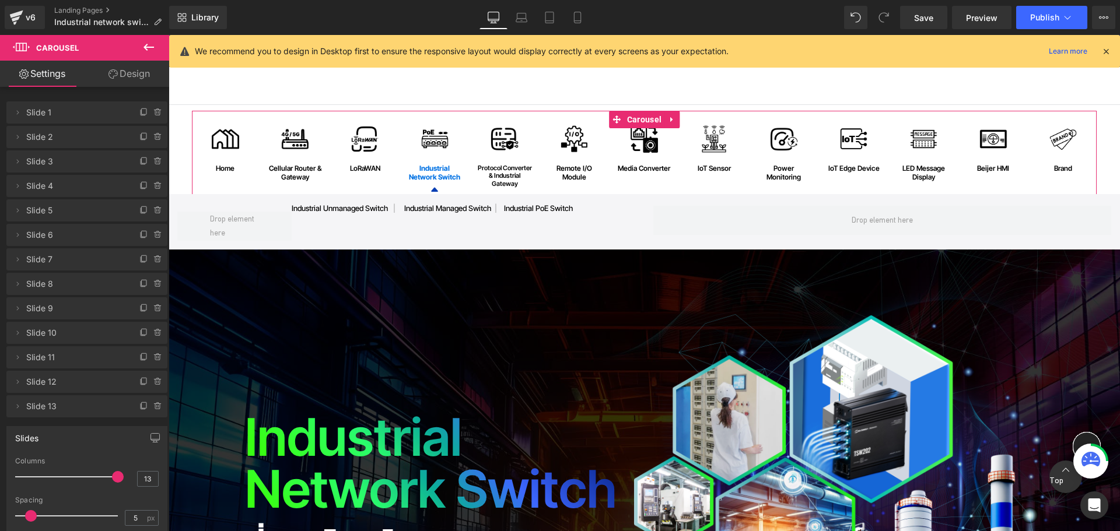
click at [139, 82] on link "Design" at bounding box center [129, 74] width 85 height 26
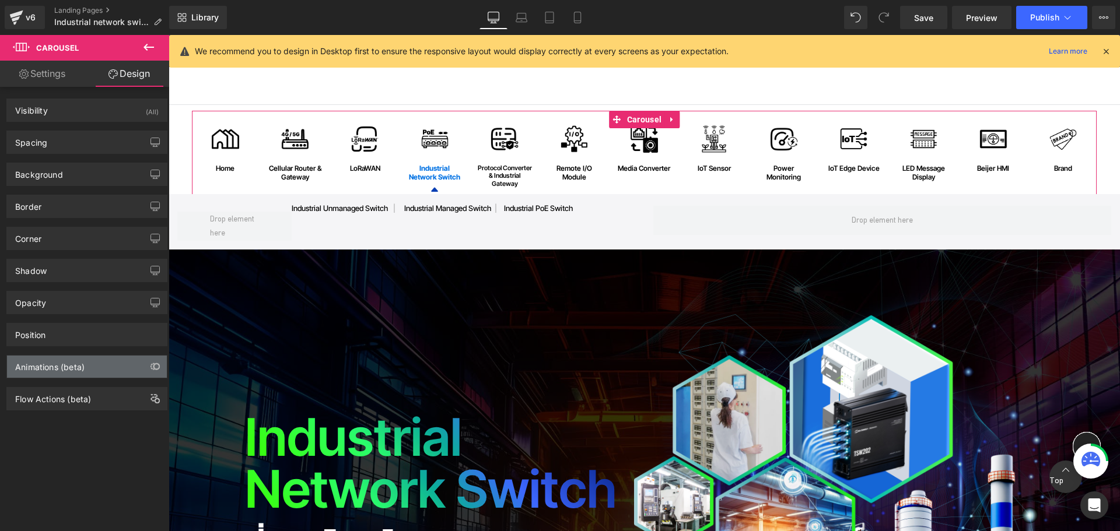
click at [73, 367] on div "Animations (beta)" at bounding box center [49, 364] width 69 height 16
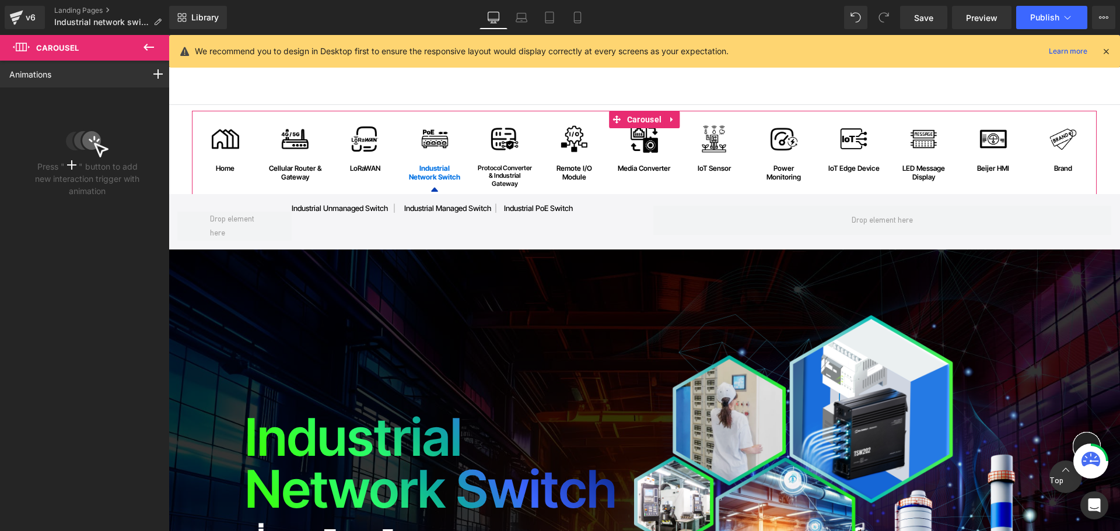
click at [40, 71] on link "Animations" at bounding box center [30, 74] width 42 height 12
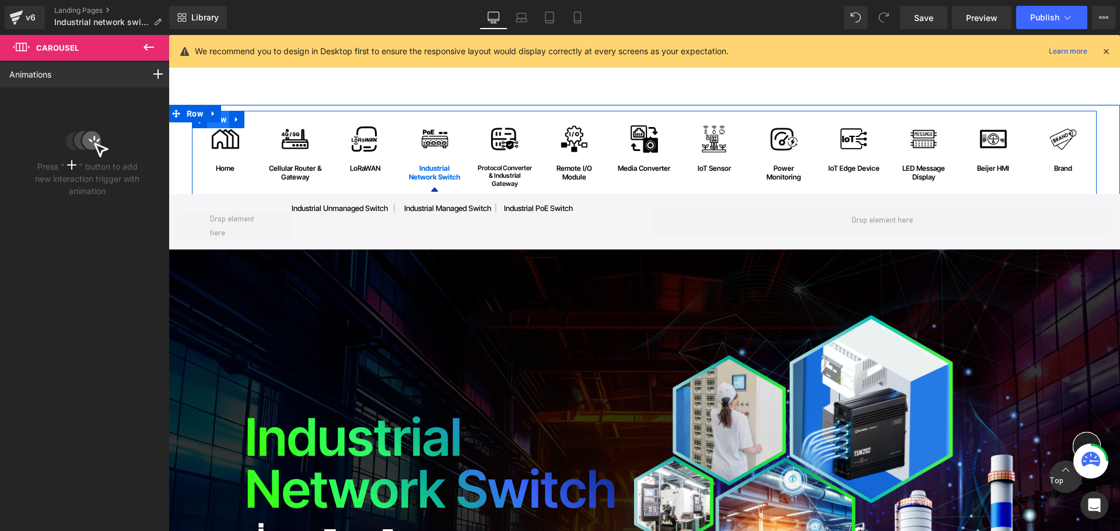
click at [218, 123] on span "Row" at bounding box center [218, 119] width 22 height 17
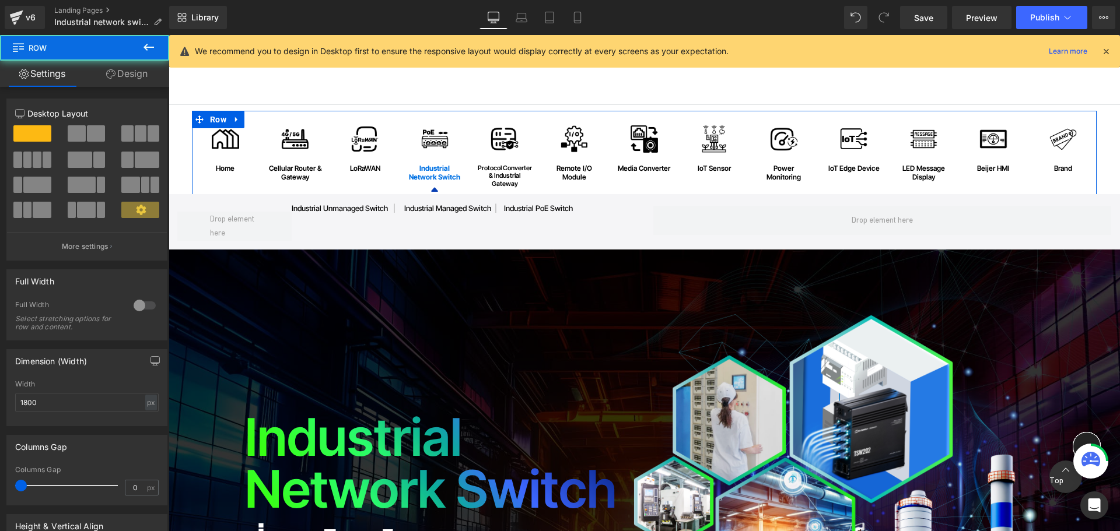
click at [134, 69] on link "Design" at bounding box center [127, 74] width 85 height 26
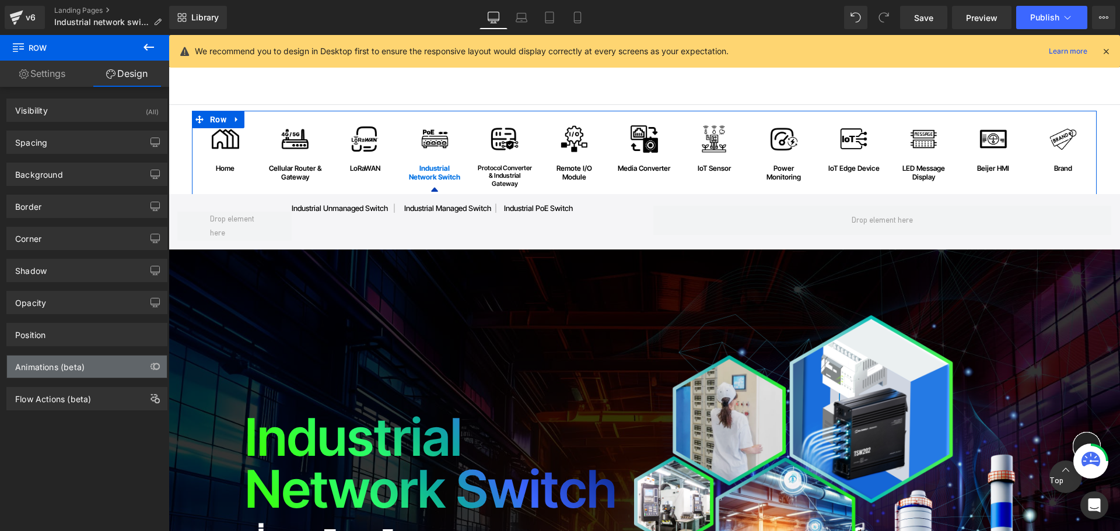
click at [61, 367] on div "Animations (beta)" at bounding box center [49, 364] width 69 height 16
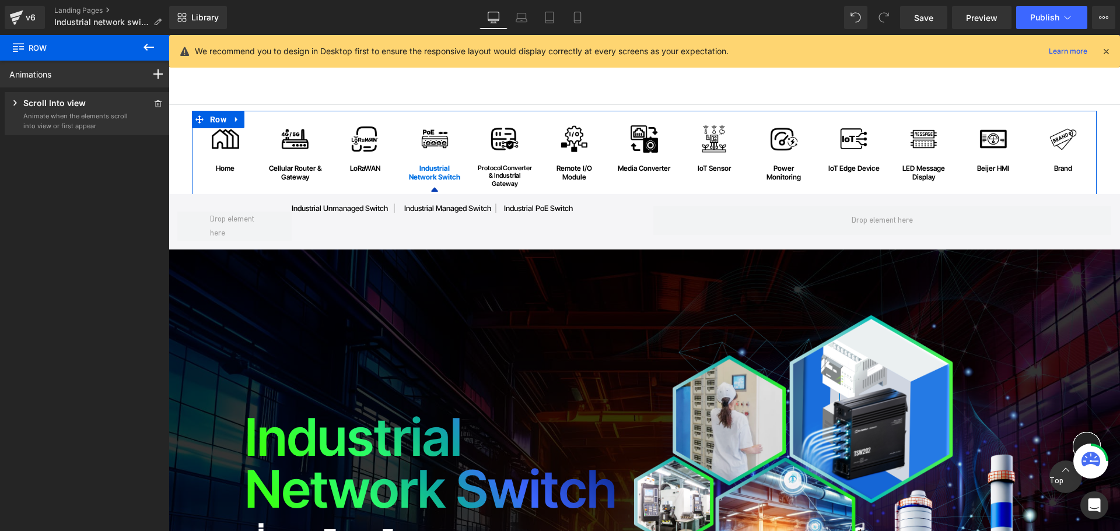
click at [55, 107] on p "Scroll Into view" at bounding box center [54, 104] width 62 height 15
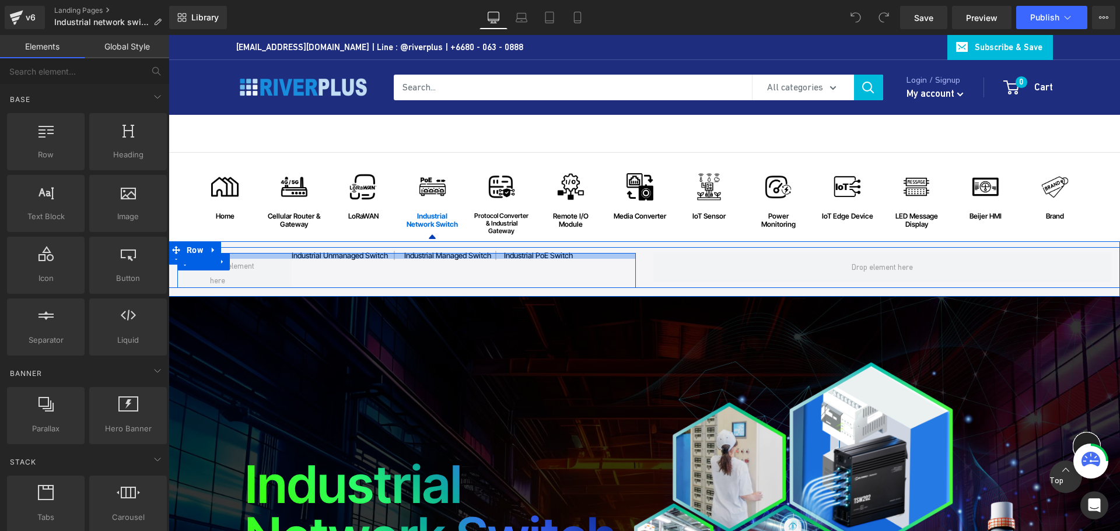
click at [431, 255] on div at bounding box center [406, 256] width 458 height 6
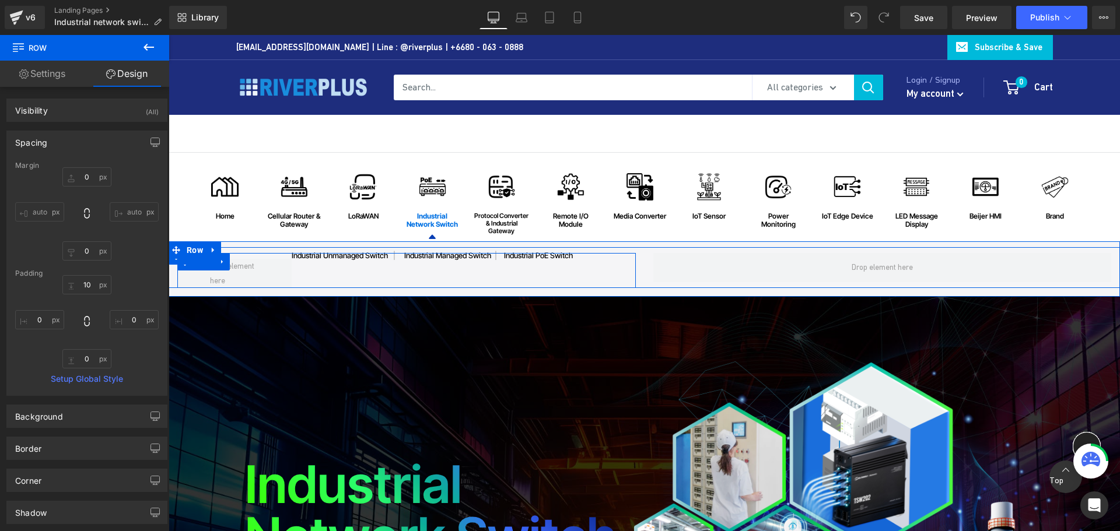
click at [458, 263] on div "industrial unmanaged switch | industrial managed switch | industrial PoE switch…" at bounding box center [406, 270] width 458 height 35
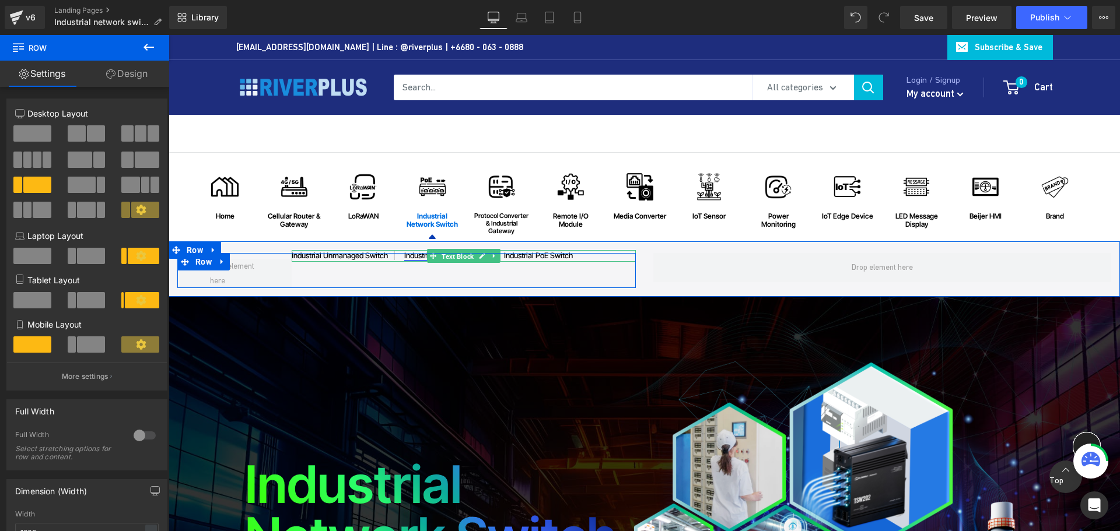
click at [458, 260] on span "Text Block" at bounding box center [457, 257] width 37 height 14
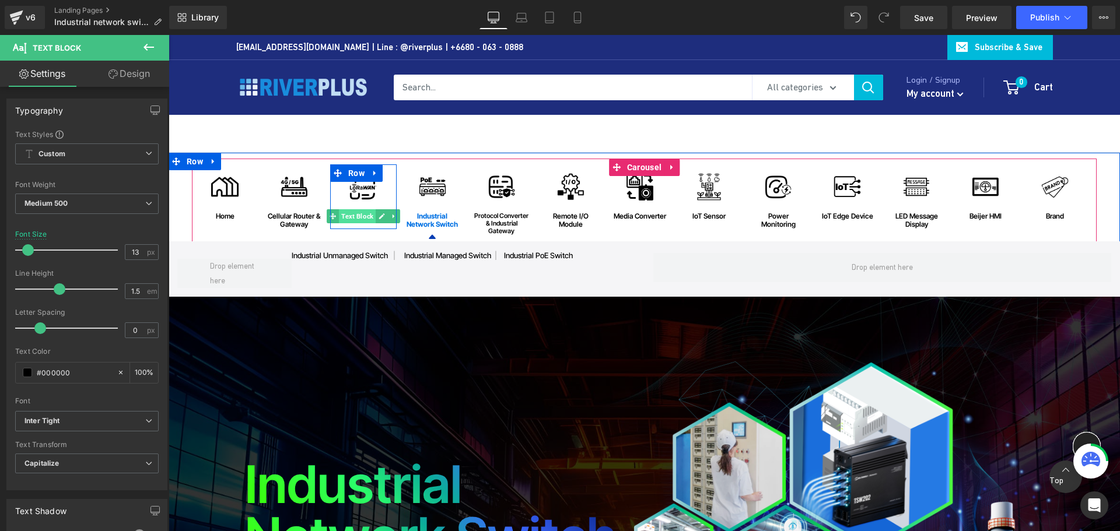
click at [358, 214] on span "Text Block" at bounding box center [357, 216] width 37 height 14
